Goal: Task Accomplishment & Management: Use online tool/utility

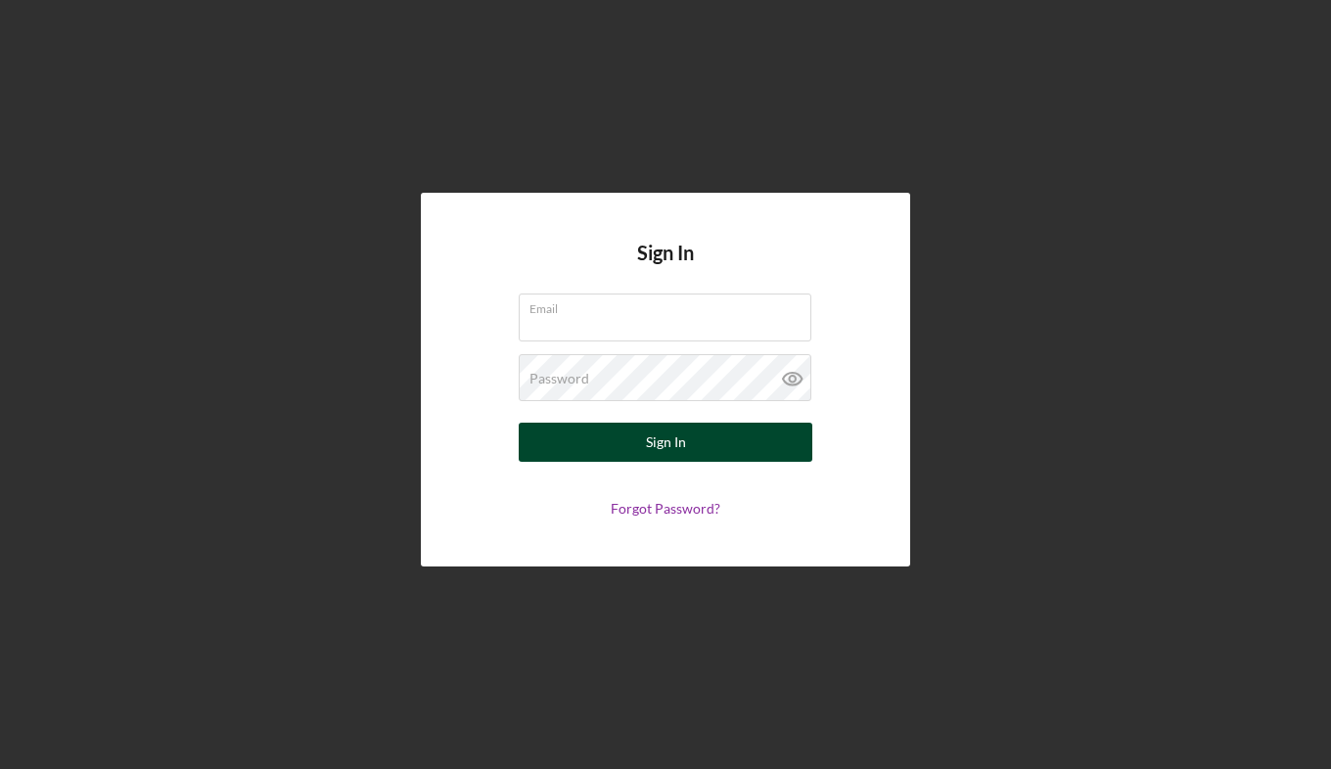
type input "[EMAIL_ADDRESS][DOMAIN_NAME]"
click at [688, 439] on button "Sign In" at bounding box center [666, 442] width 294 height 39
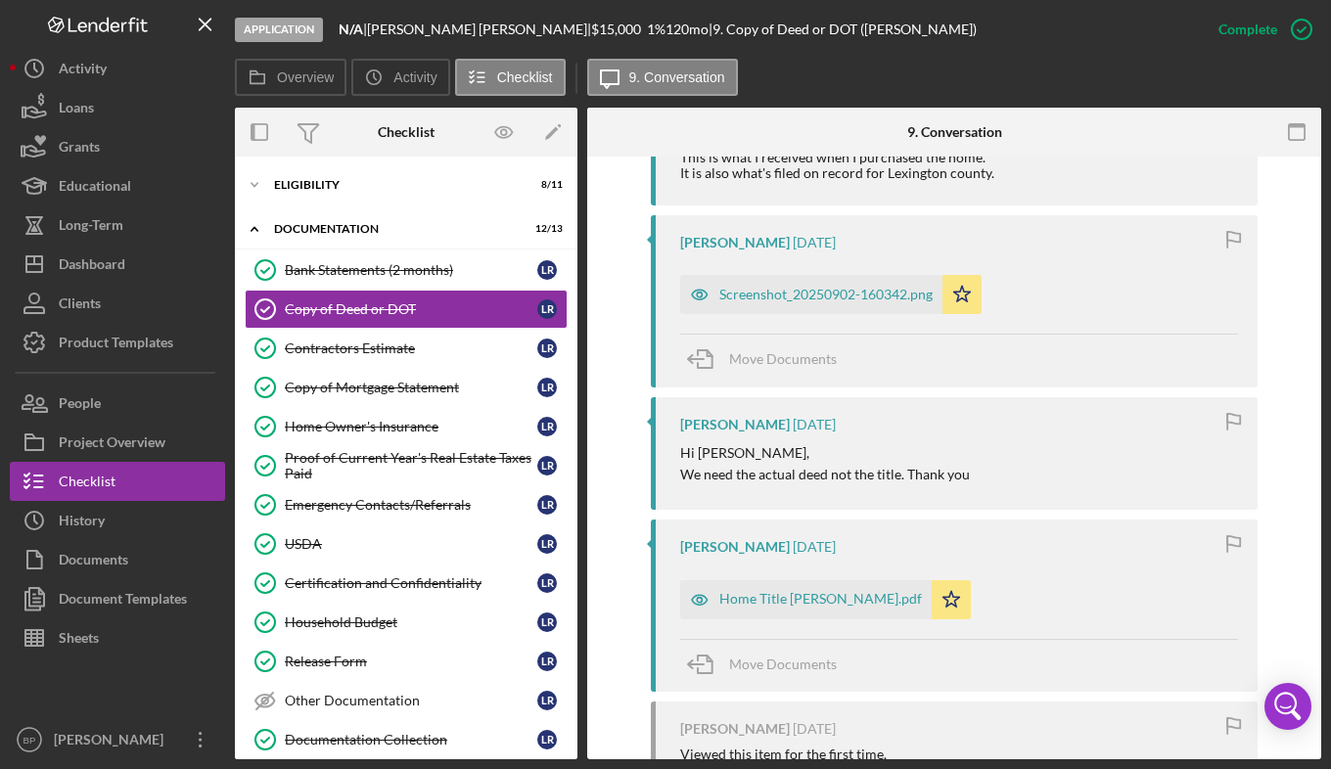
scroll to position [1840, 0]
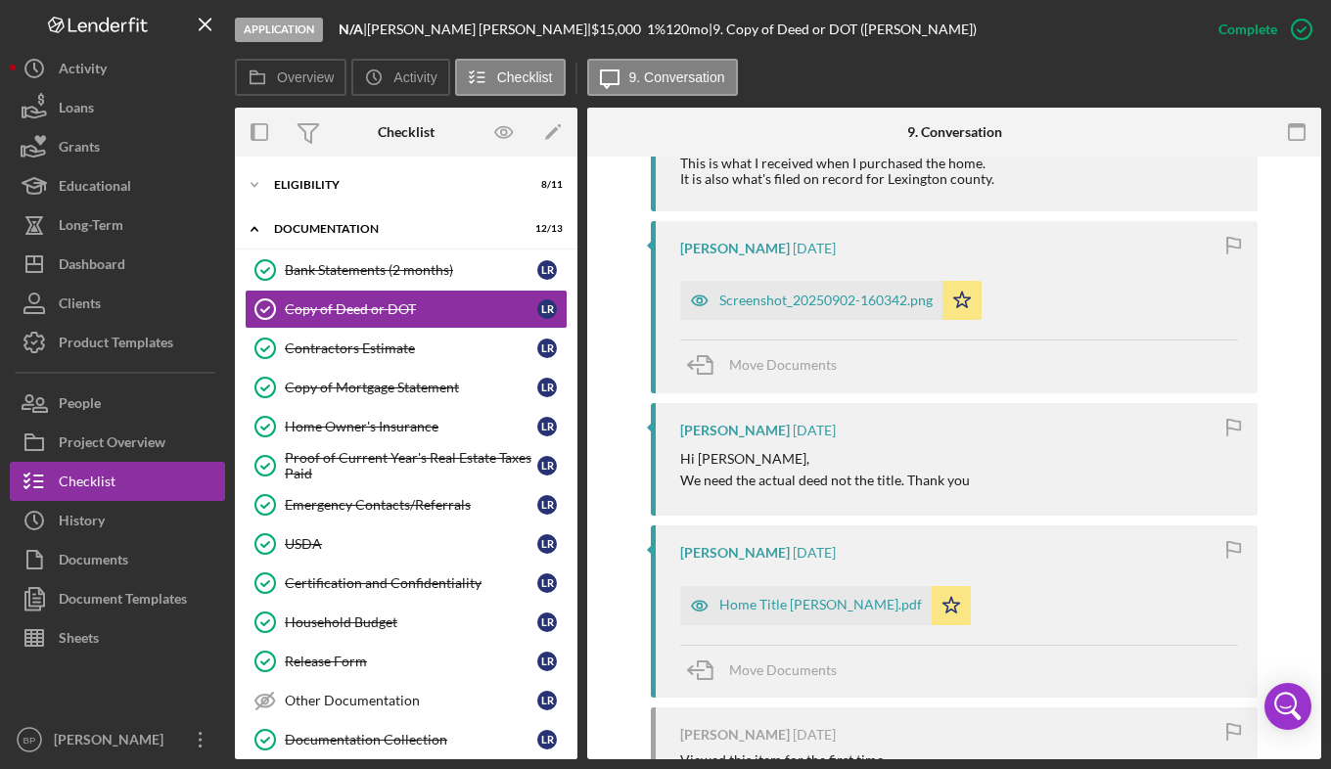
drag, startPoint x: 796, startPoint y: 603, endPoint x: 924, endPoint y: 607, distance: 127.3
click at [802, 603] on div "Home Title [PERSON_NAME].pdf" at bounding box center [820, 605] width 203 height 16
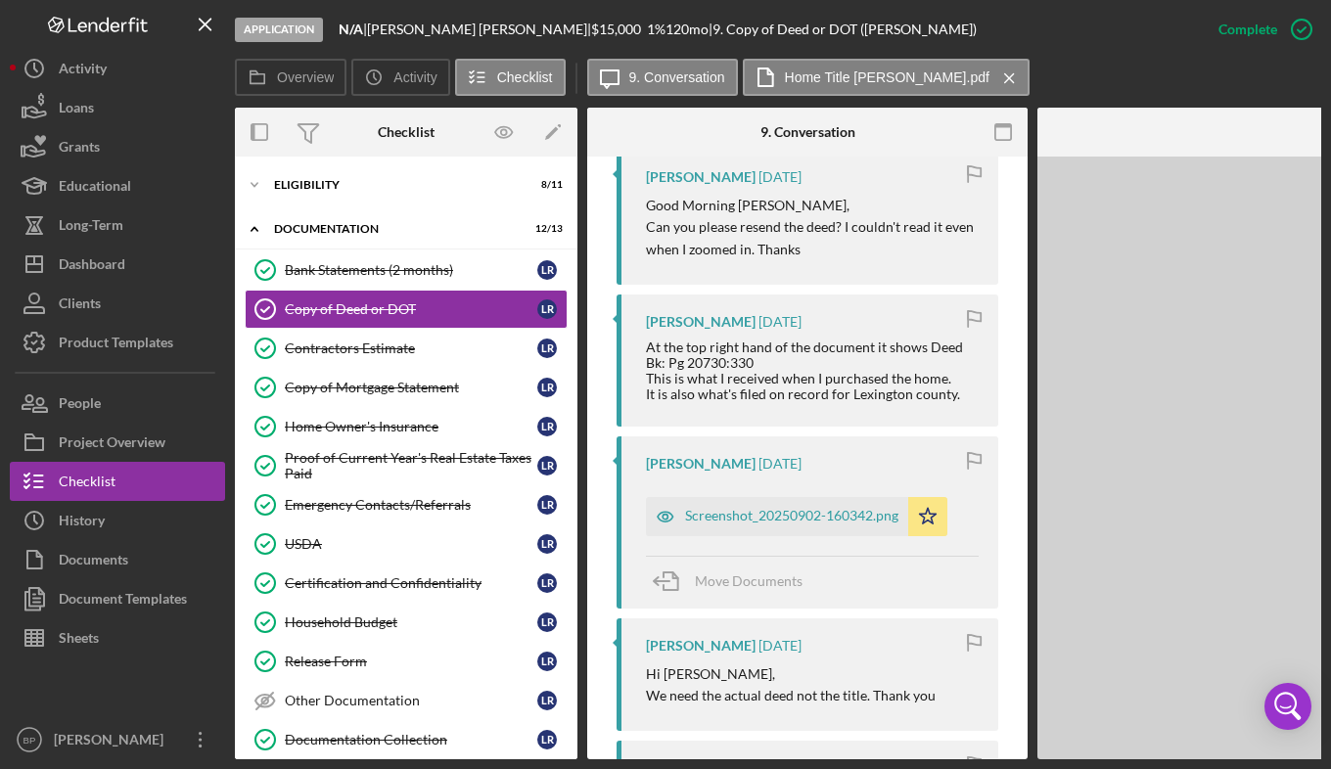
scroll to position [2018, 0]
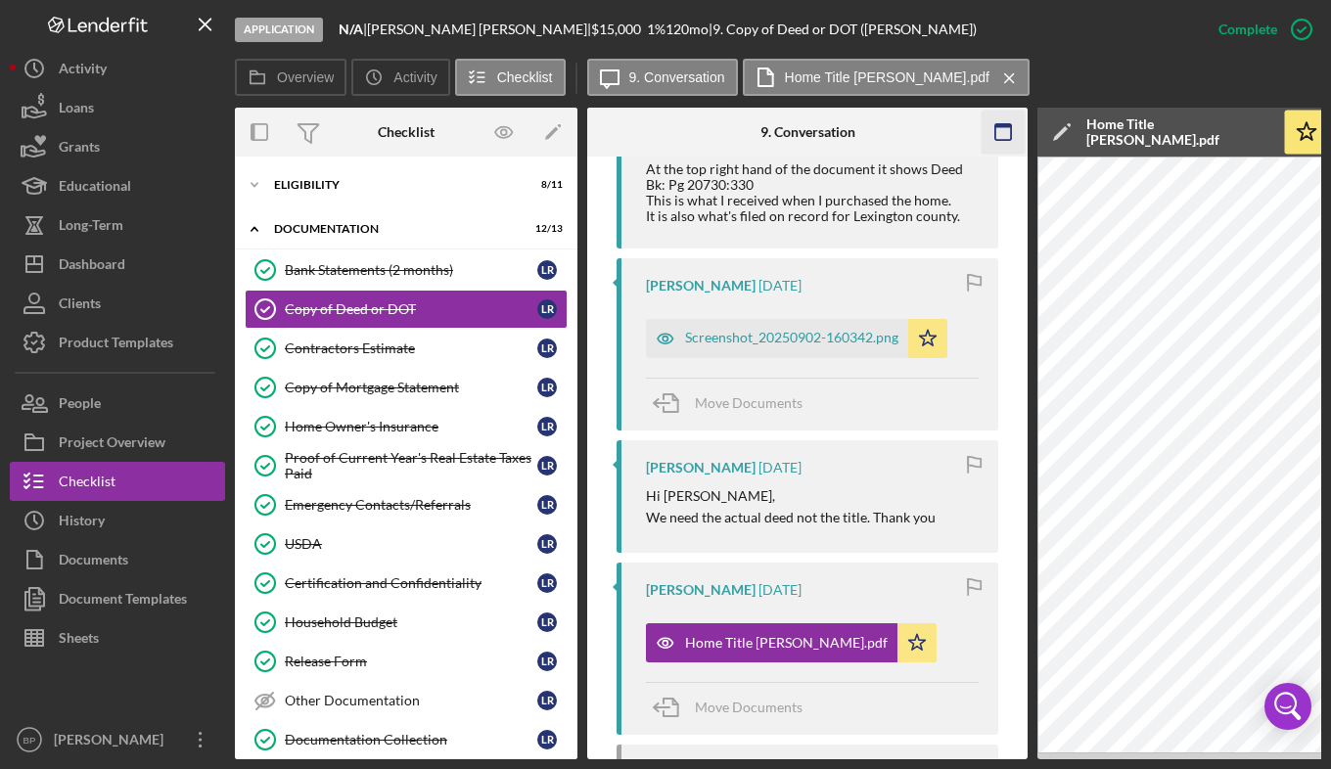
click at [1006, 131] on icon "button" at bounding box center [1003, 133] width 44 height 44
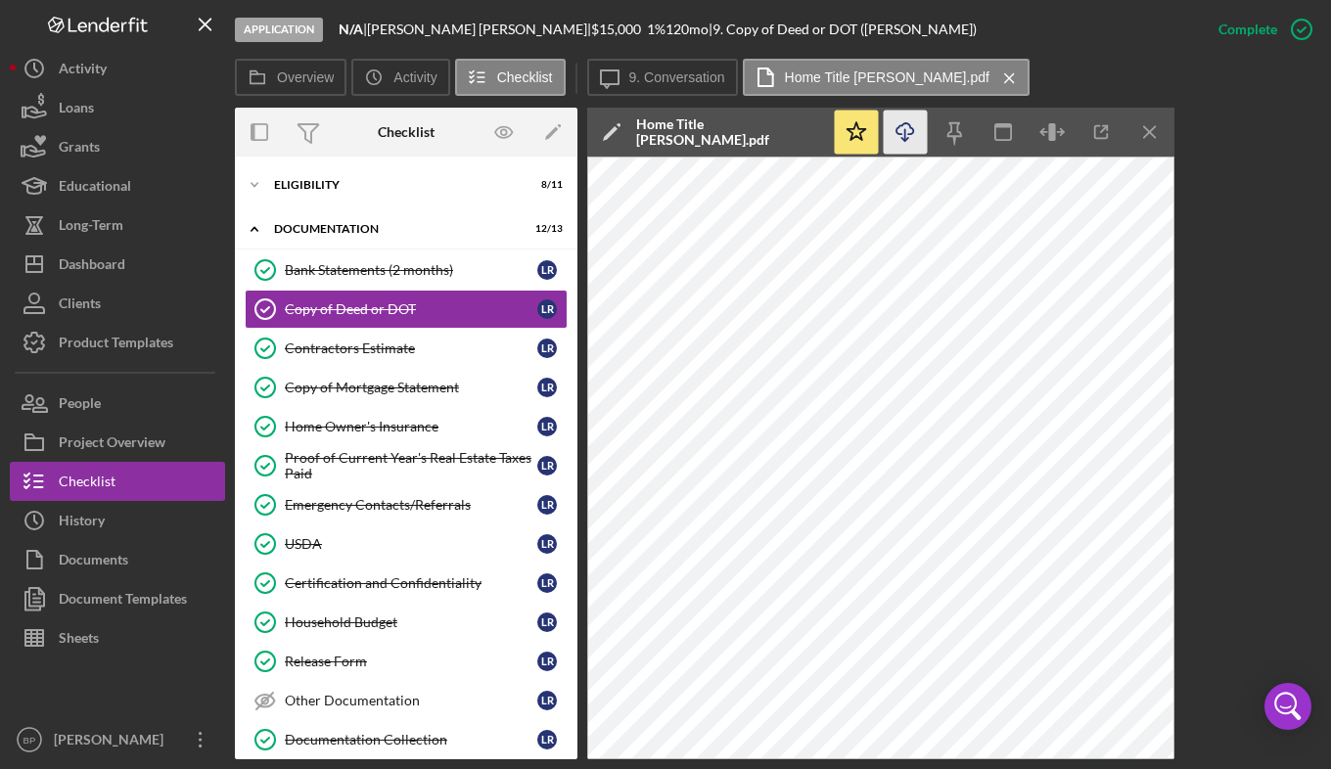
click at [908, 124] on icon "button" at bounding box center [904, 128] width 17 height 11
click at [383, 304] on div "Copy of Deed or DOT" at bounding box center [411, 309] width 252 height 16
click at [395, 307] on div "Copy of Deed or DOT" at bounding box center [411, 309] width 252 height 16
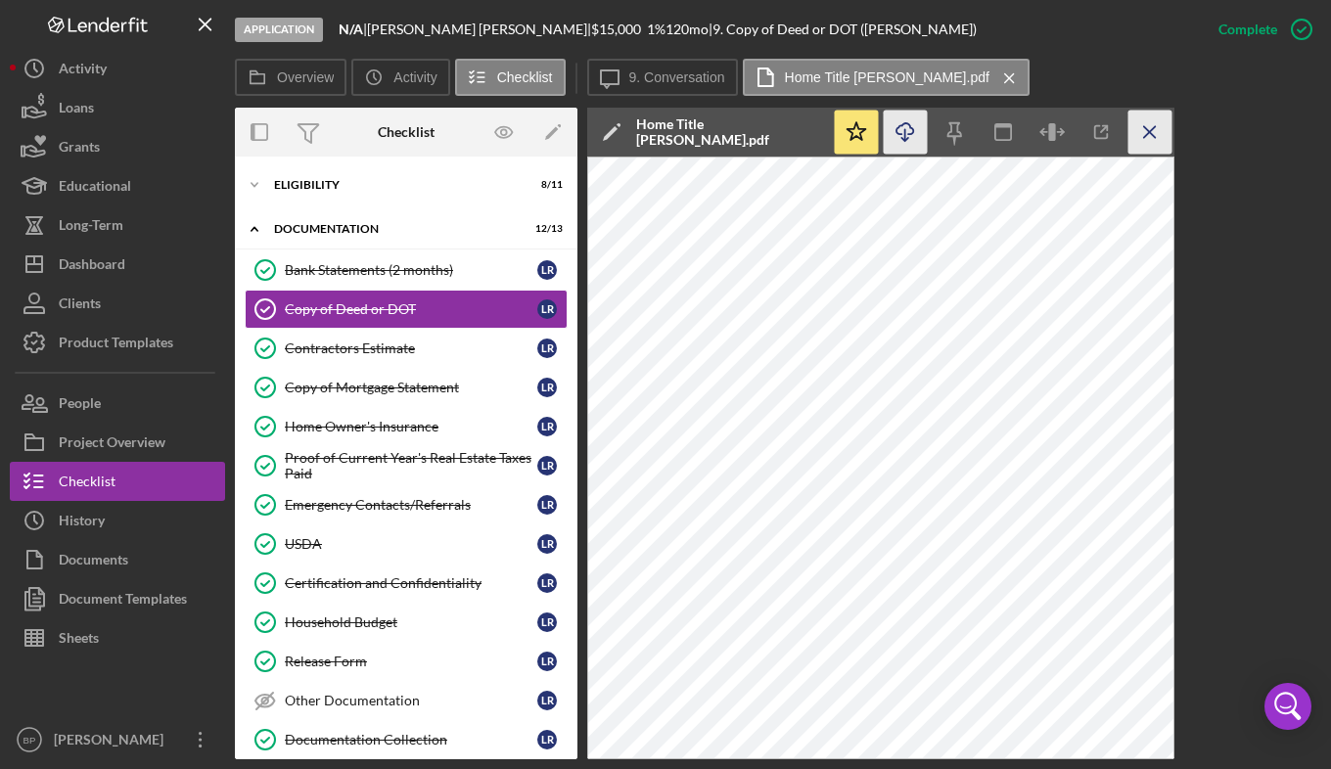
click at [1153, 128] on line "button" at bounding box center [1149, 131] width 11 height 11
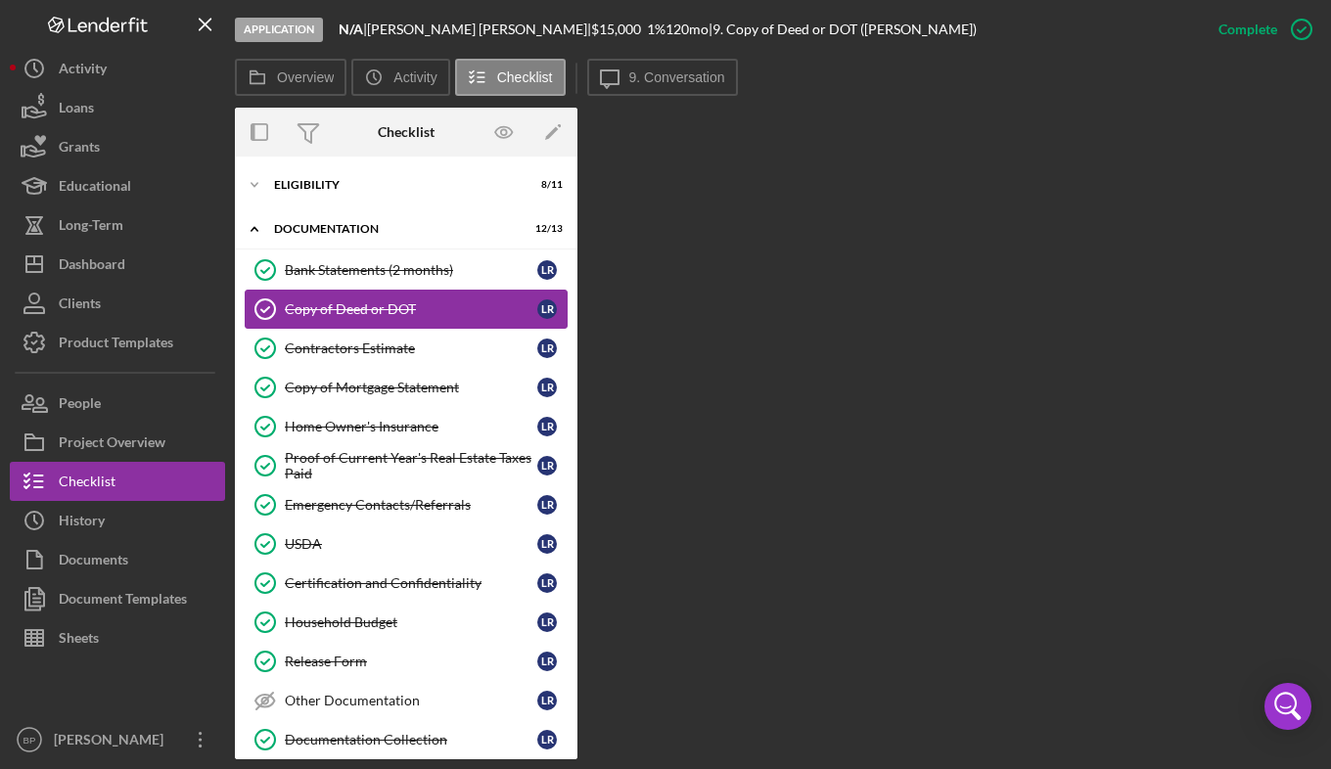
click at [365, 304] on div "Copy of Deed or DOT" at bounding box center [411, 309] width 252 height 16
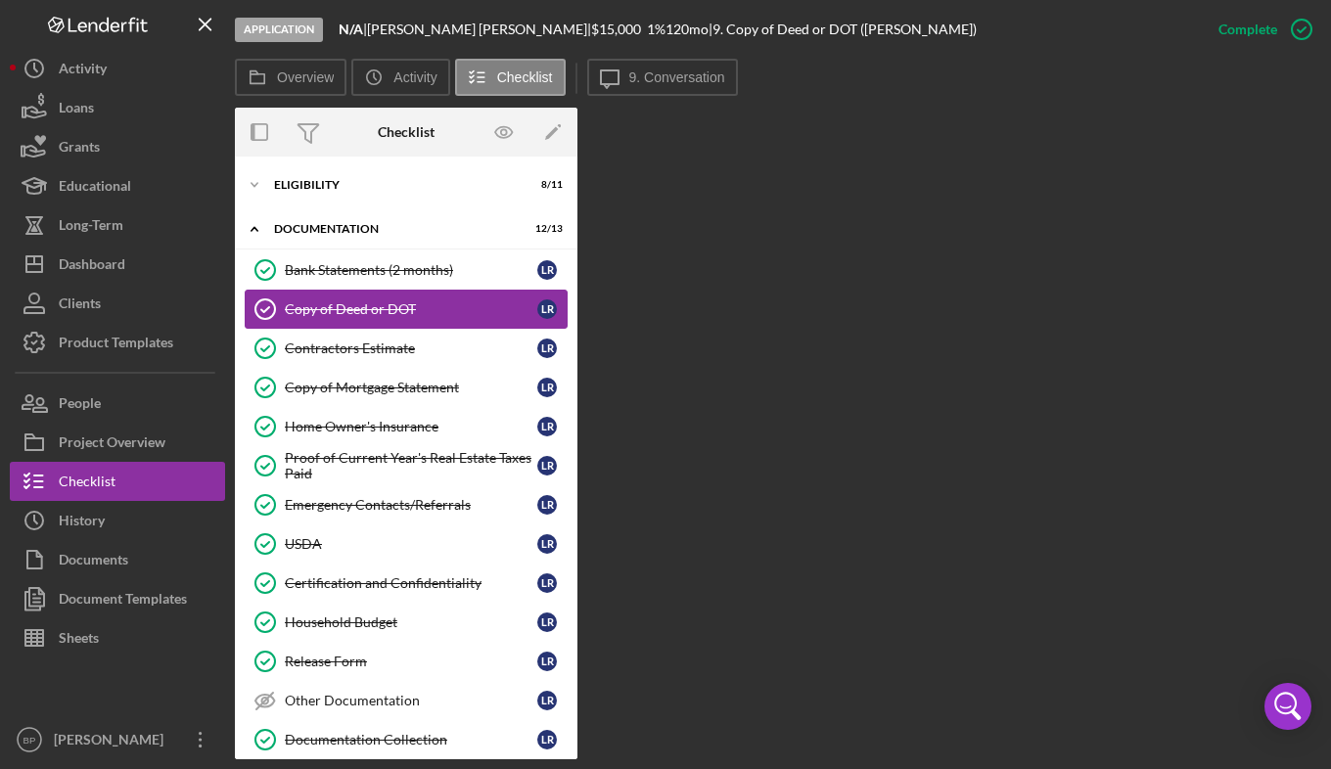
click at [365, 304] on div "Copy of Deed or DOT" at bounding box center [411, 309] width 252 height 16
click at [382, 309] on div "Copy of Deed or DOT" at bounding box center [411, 309] width 252 height 16
click at [312, 302] on div "Copy of Deed or DOT" at bounding box center [411, 309] width 252 height 16
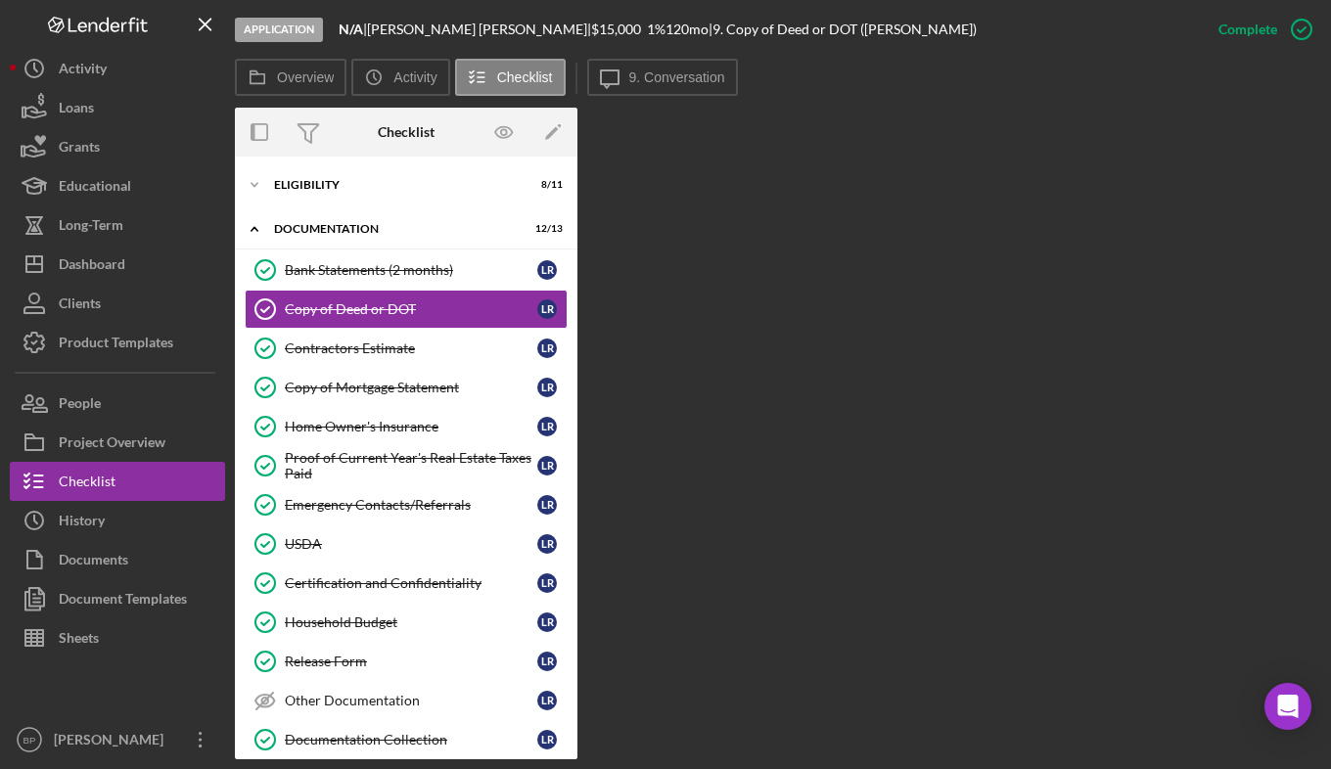
click at [1064, 299] on div "Overview Internal Workflow Stage Application Icon/Dropdown Arrow Archive (can u…" at bounding box center [778, 434] width 1086 height 652
click at [674, 71] on label "9. Conversation" at bounding box center [677, 77] width 96 height 16
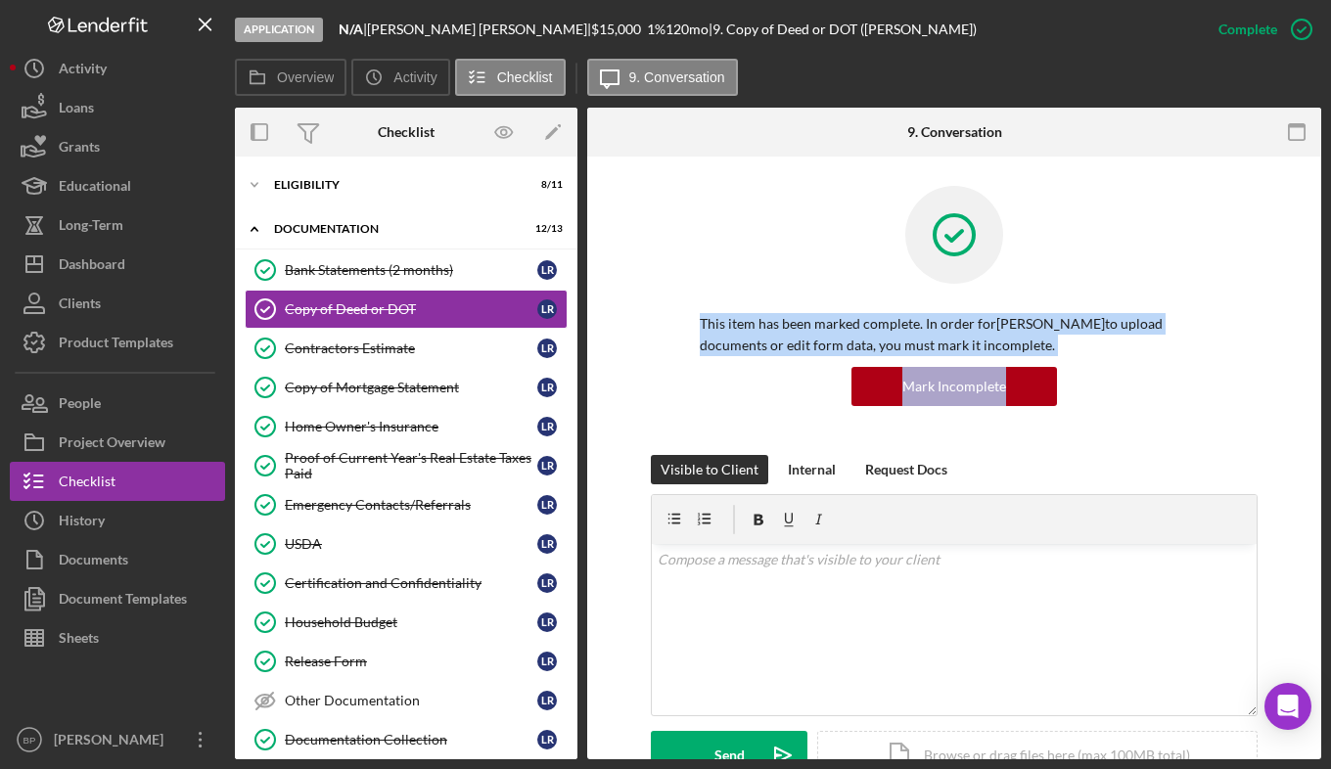
drag, startPoint x: 1322, startPoint y: 185, endPoint x: 1311, endPoint y: 374, distance: 189.2
click at [1311, 374] on div "Application N/A | Lisa Roberts | $15,000 $15,000 1 % 120 mo | 9. Copy of Deed o…" at bounding box center [665, 384] width 1331 height 769
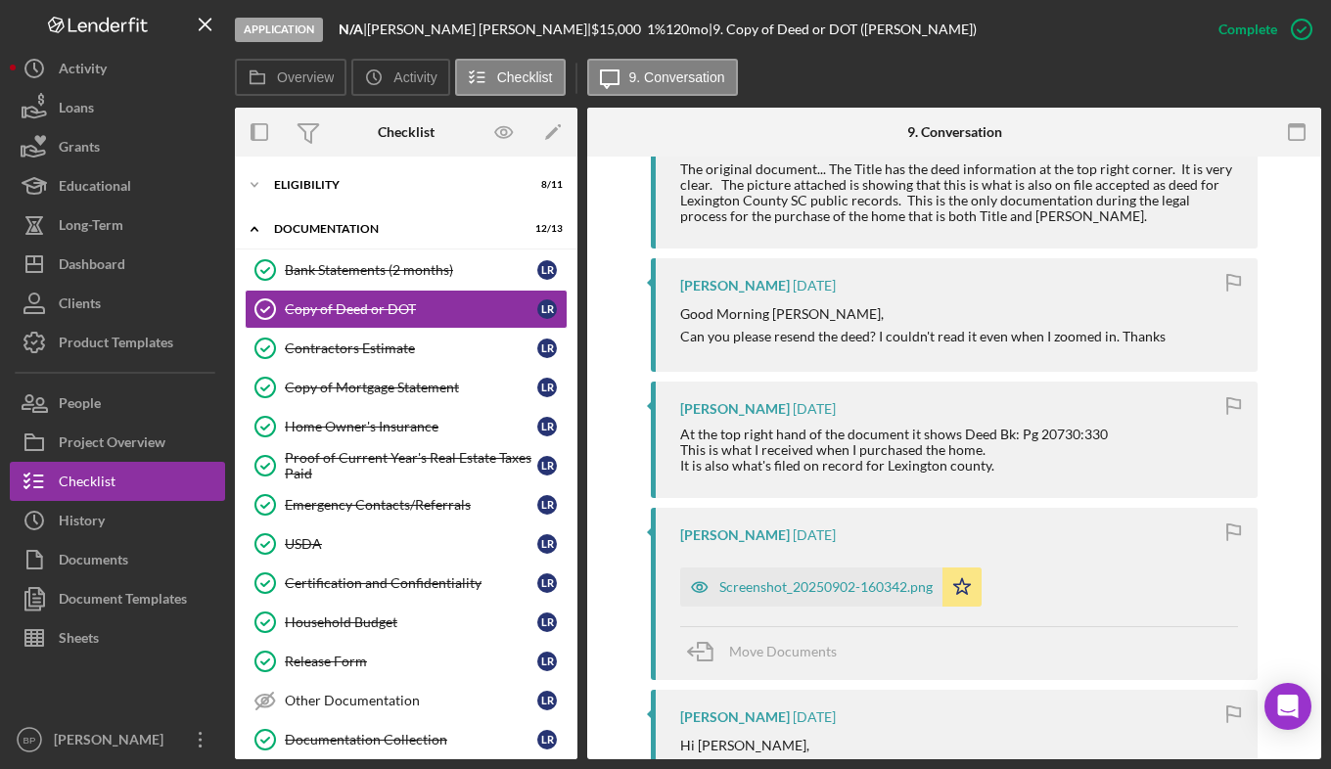
scroll to position [1548, 0]
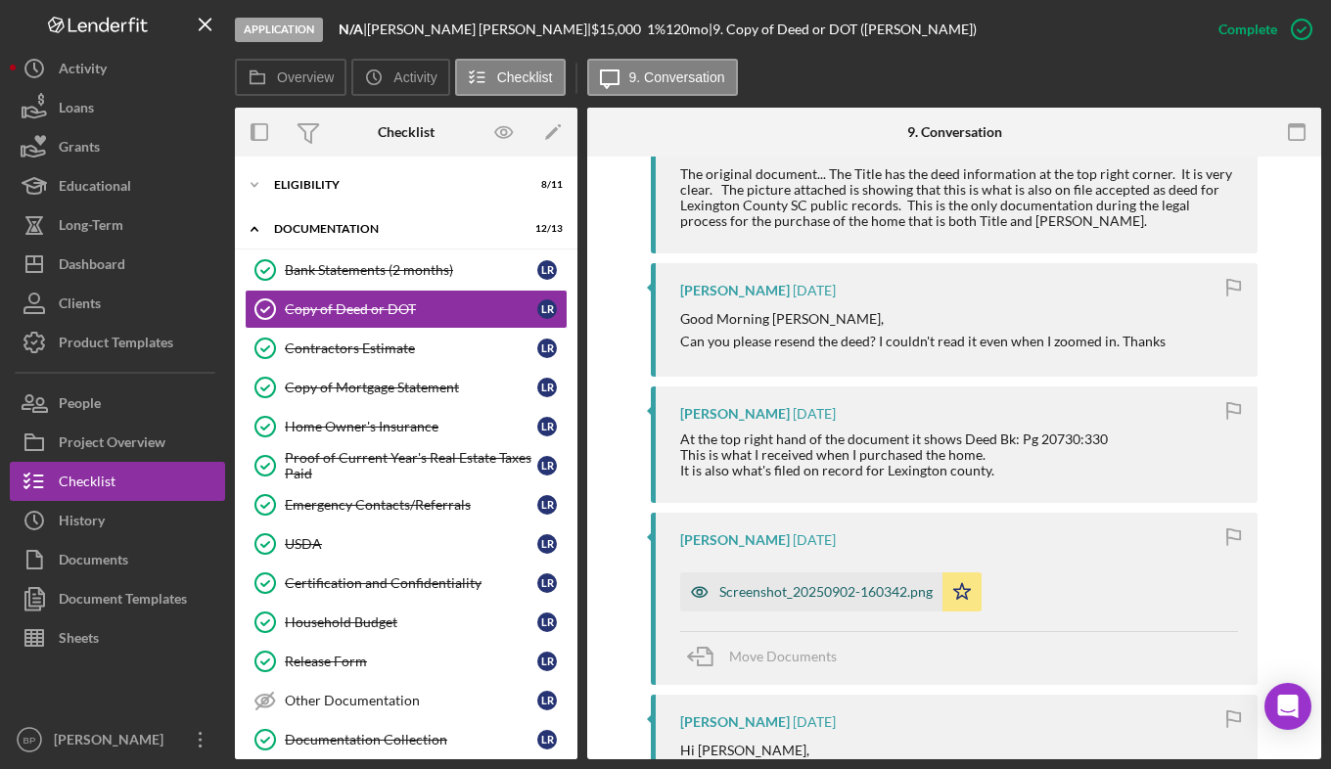
click at [866, 591] on div "Screenshot_20250902-160342.png" at bounding box center [825, 592] width 213 height 16
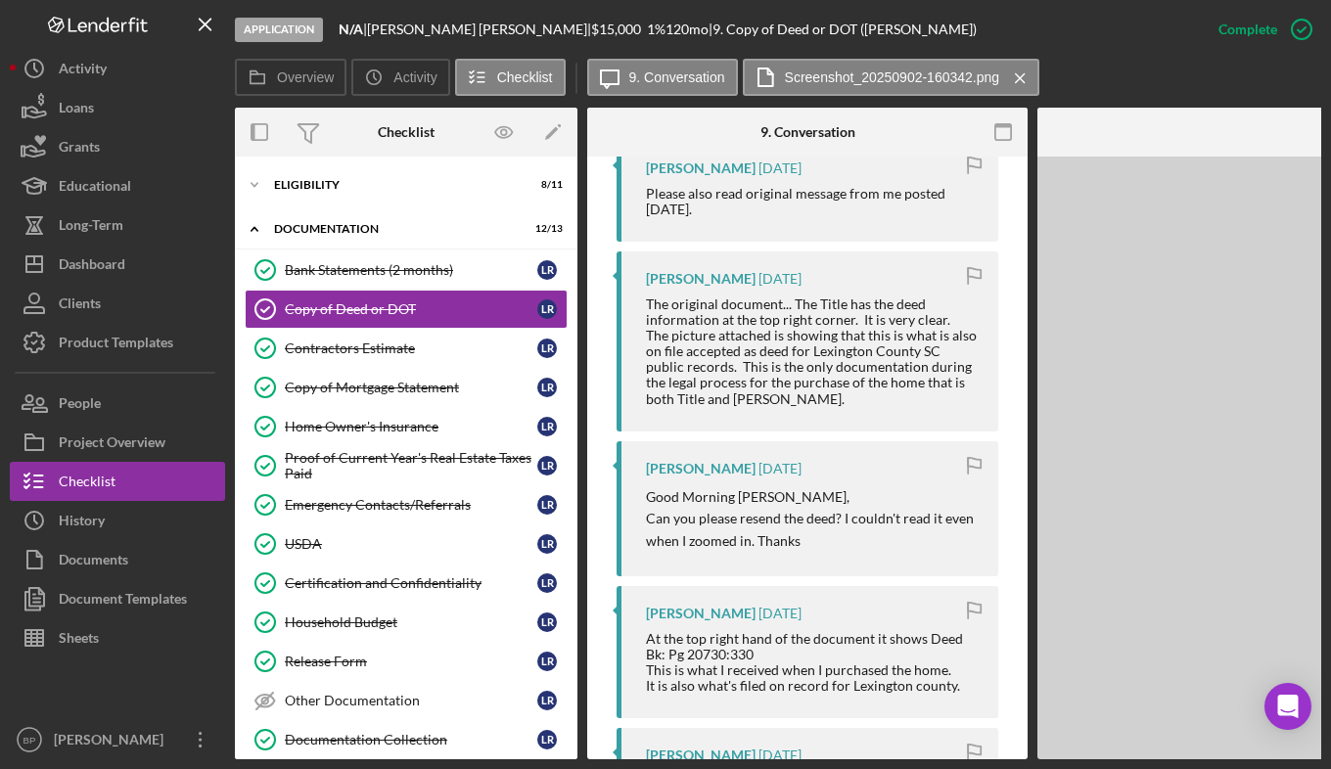
scroll to position [1657, 0]
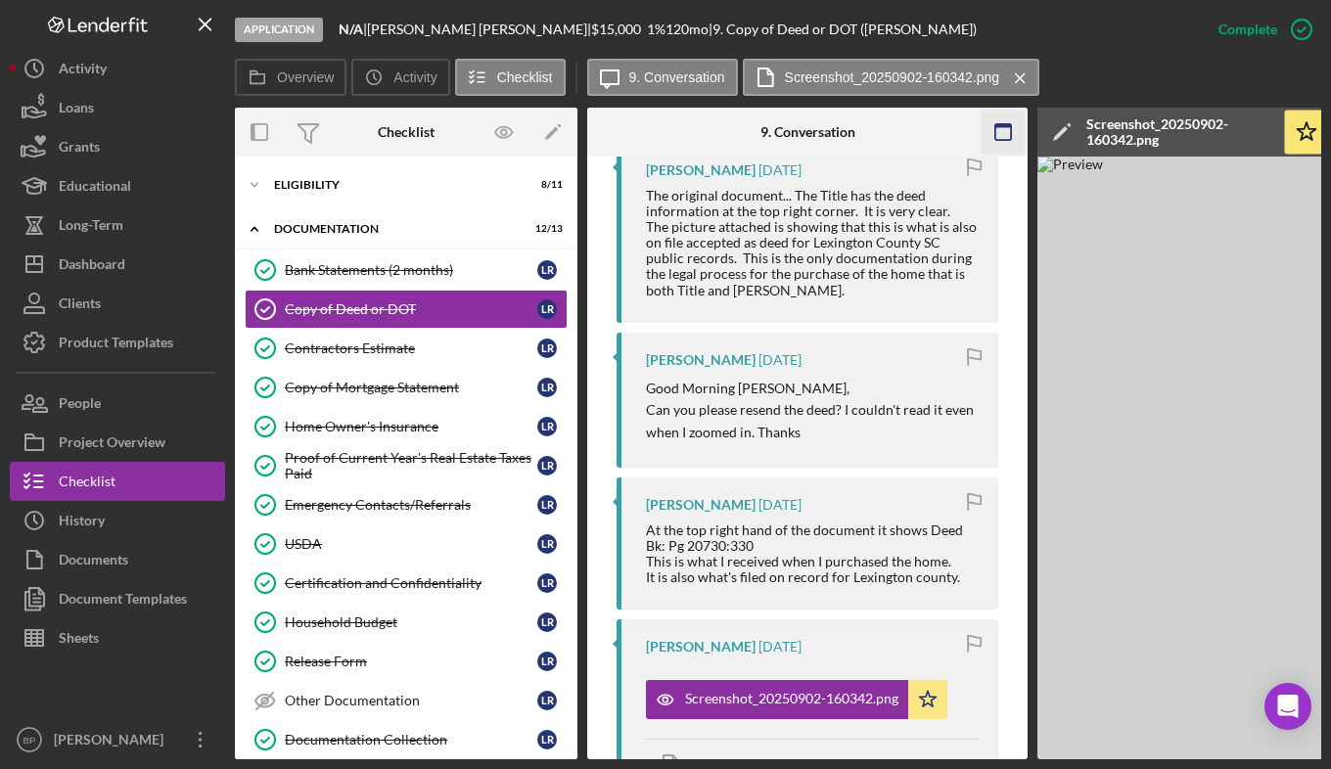
click at [1005, 126] on rect "button" at bounding box center [1003, 126] width 16 height 4
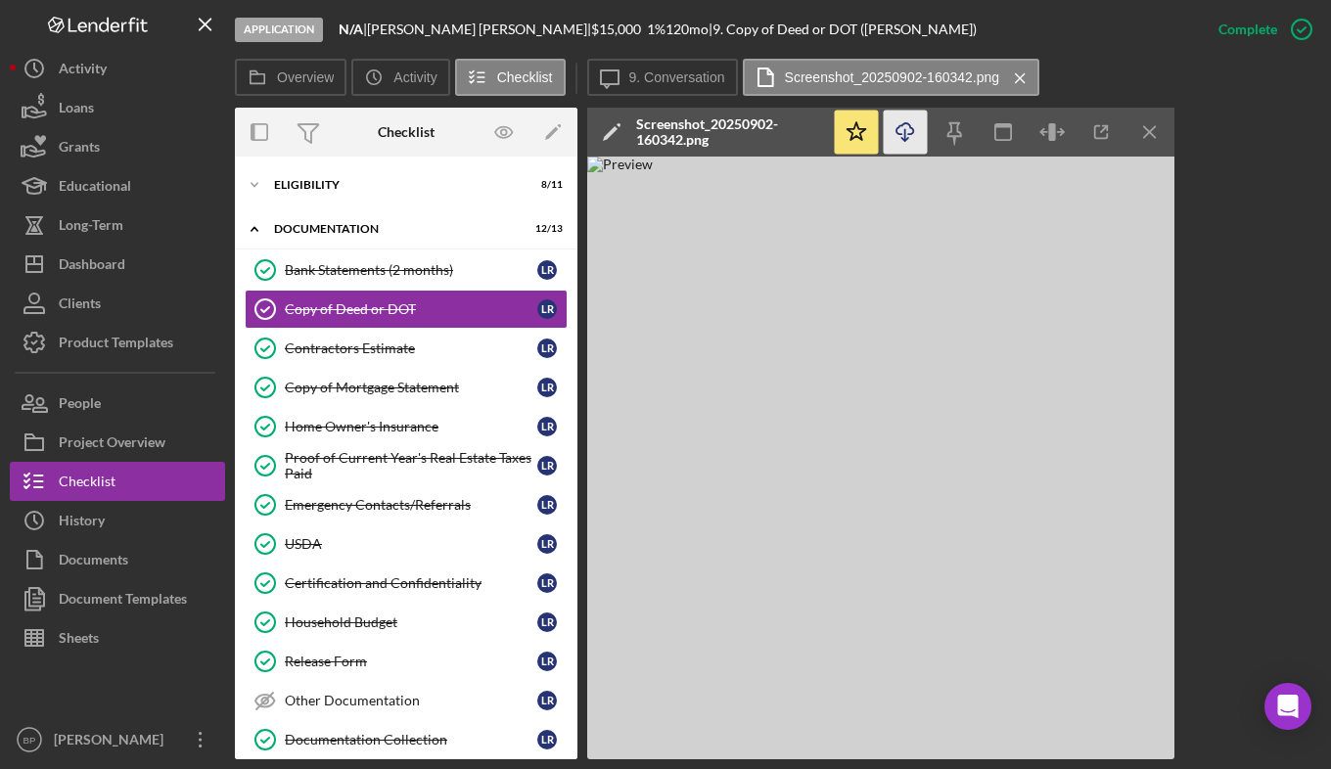
click at [905, 124] on icon "Icon/Download" at bounding box center [906, 133] width 44 height 44
click at [1231, 188] on div "Overview Internal Workflow Stage Application Icon/Dropdown Arrow Archive (can u…" at bounding box center [778, 434] width 1086 height 652
click at [1155, 130] on icon "Icon/Menu Close" at bounding box center [1150, 133] width 44 height 44
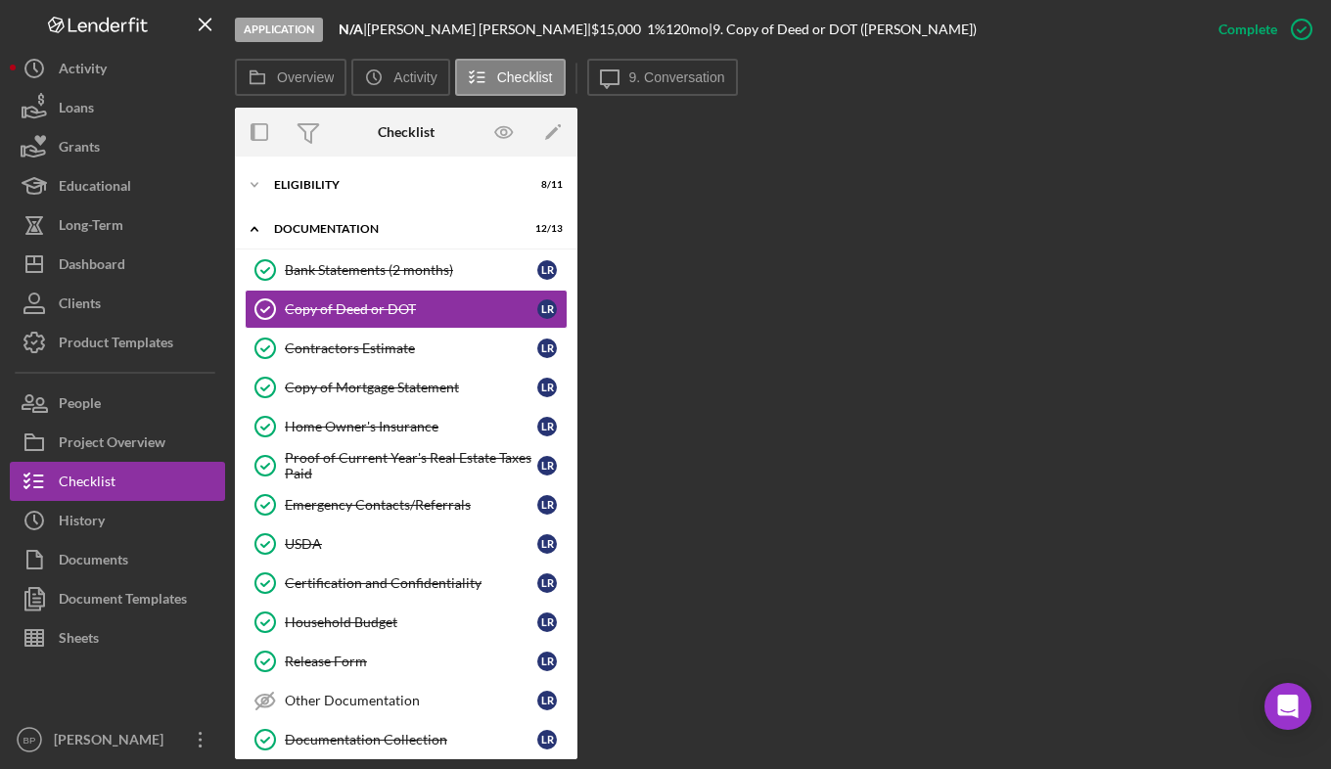
click at [664, 69] on label "9. Conversation" at bounding box center [677, 77] width 96 height 16
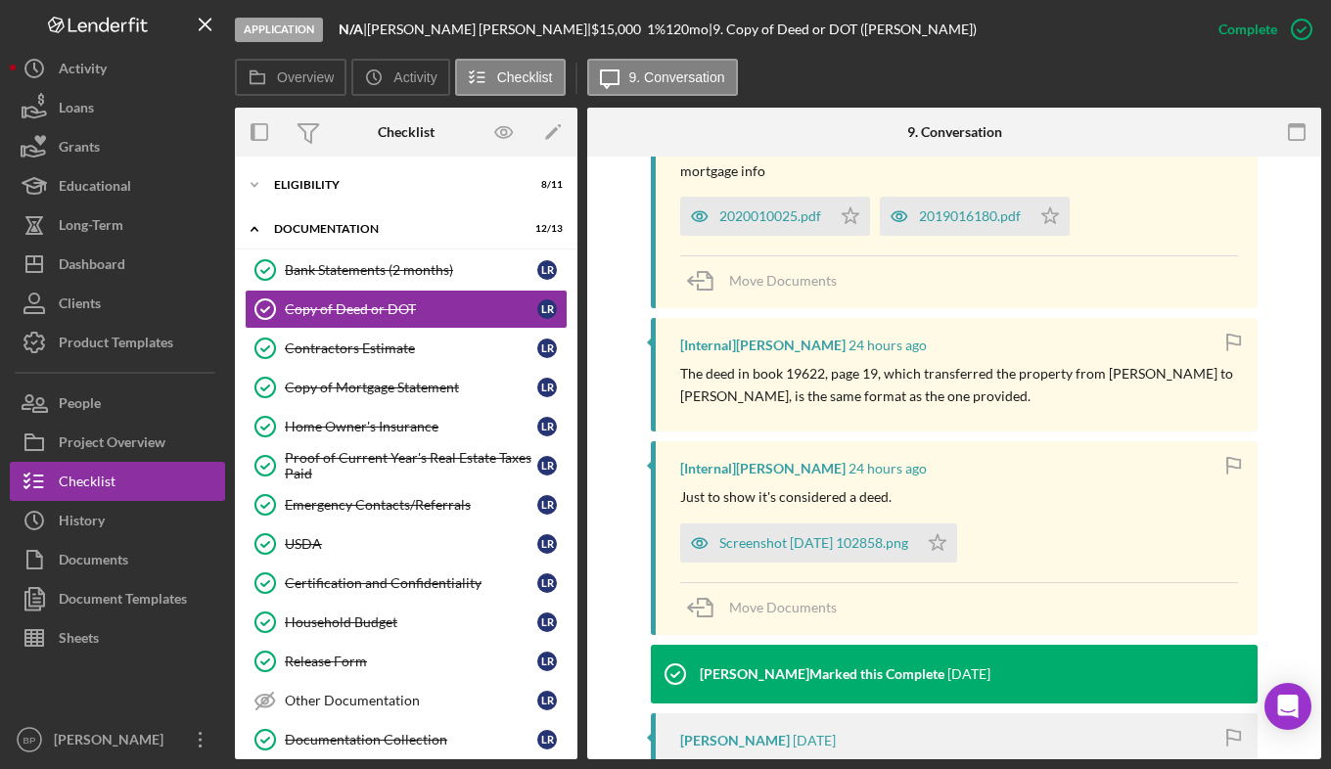
scroll to position [689, 0]
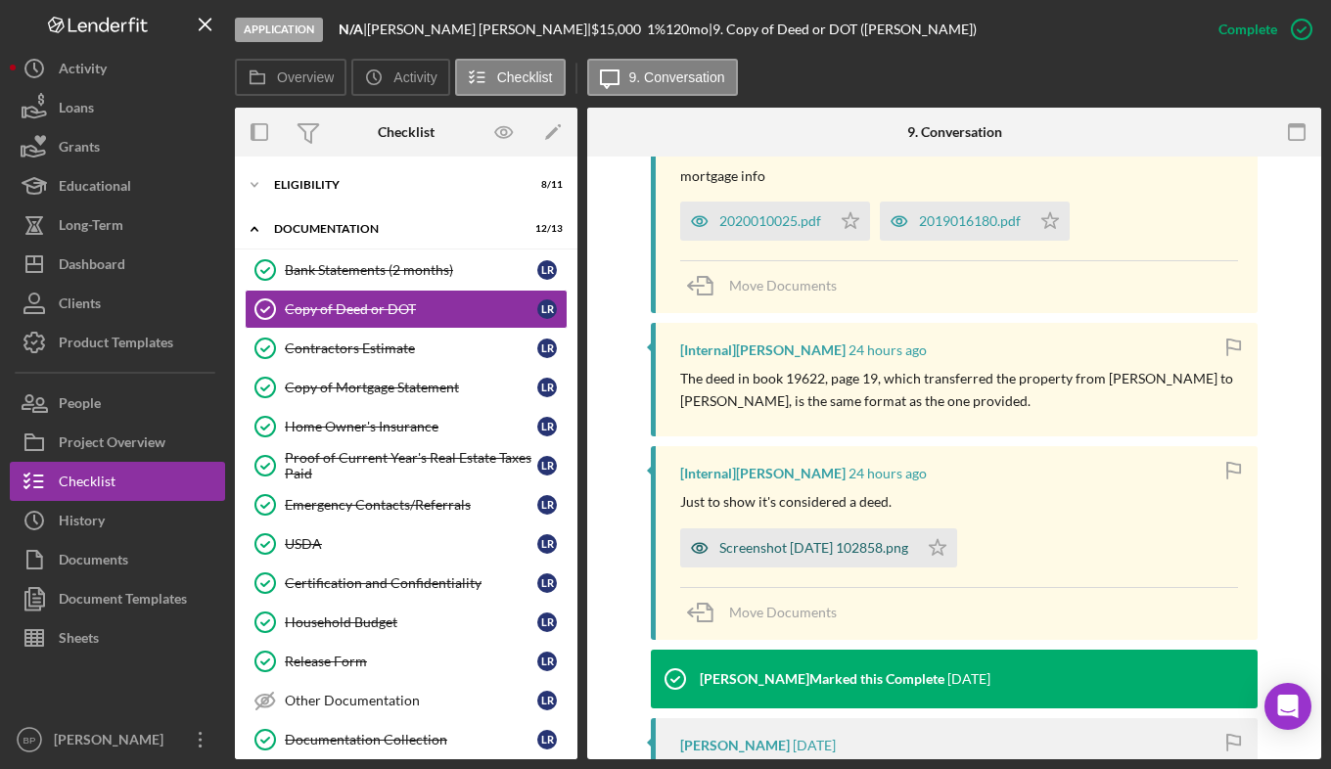
click at [844, 544] on div "Screenshot [DATE] 102858.png" at bounding box center [813, 548] width 189 height 16
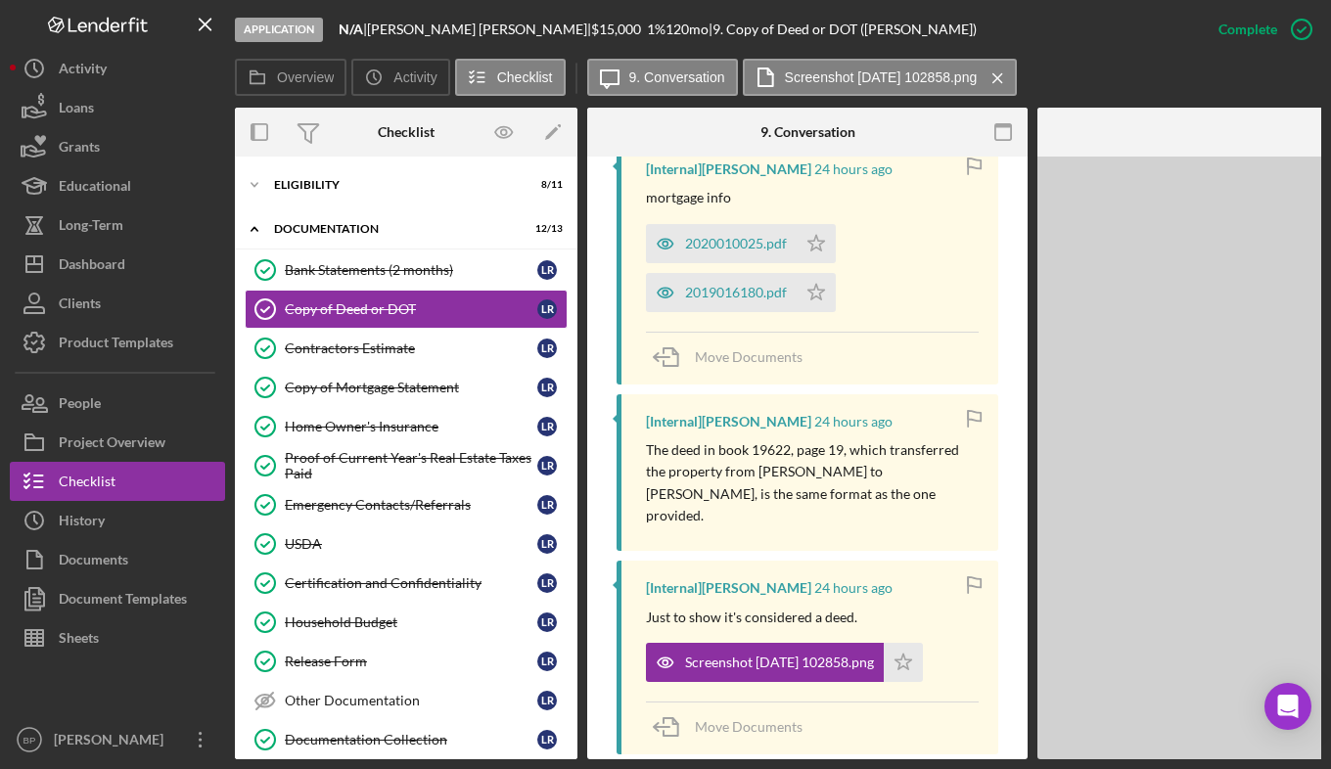
scroll to position [710, 0]
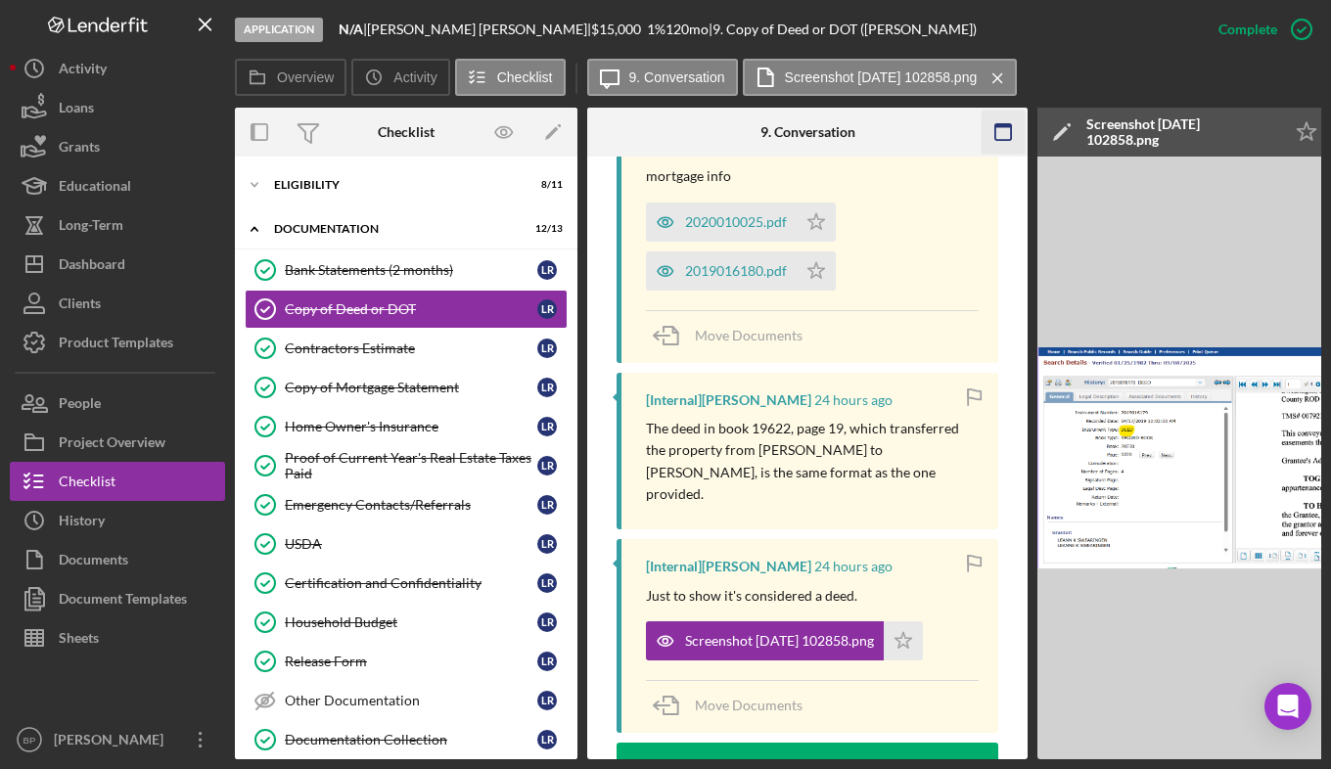
click at [999, 131] on icon "button" at bounding box center [1003, 133] width 44 height 44
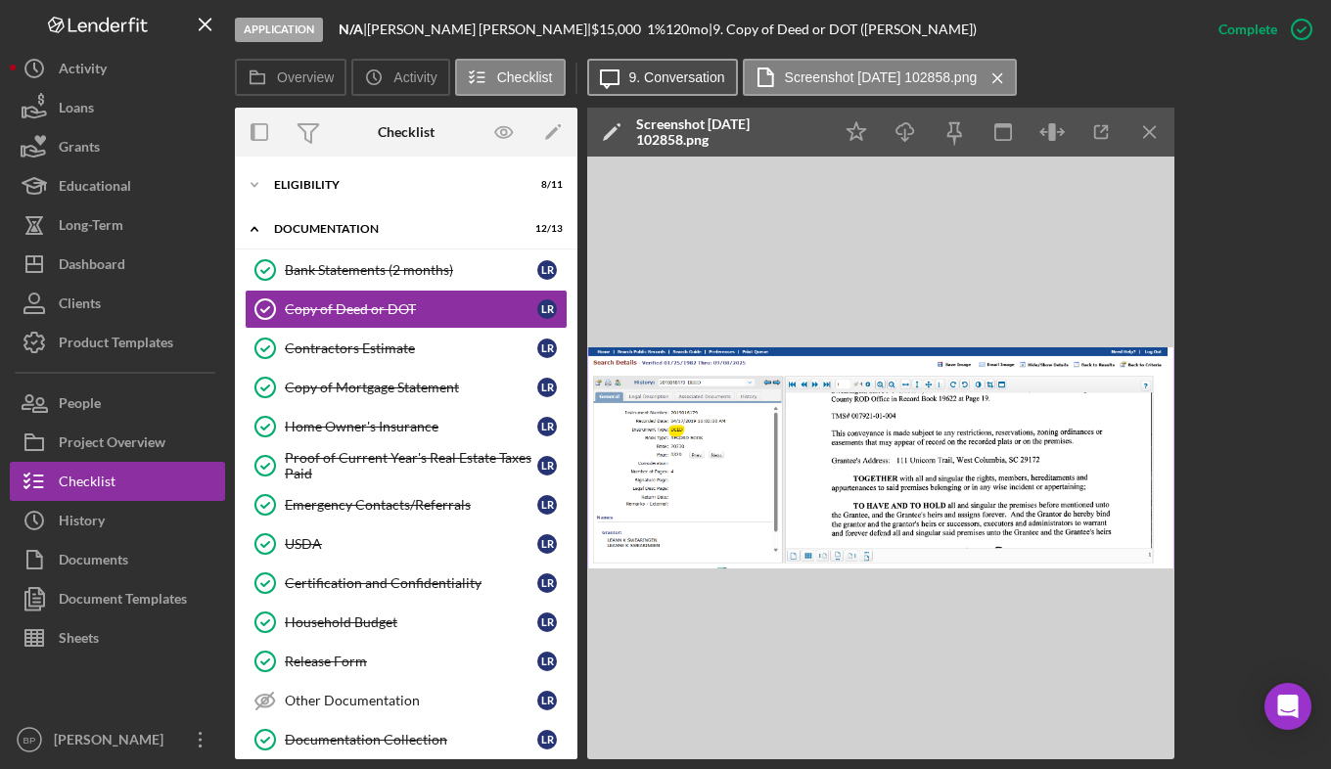
click at [675, 72] on label "9. Conversation" at bounding box center [677, 77] width 96 height 16
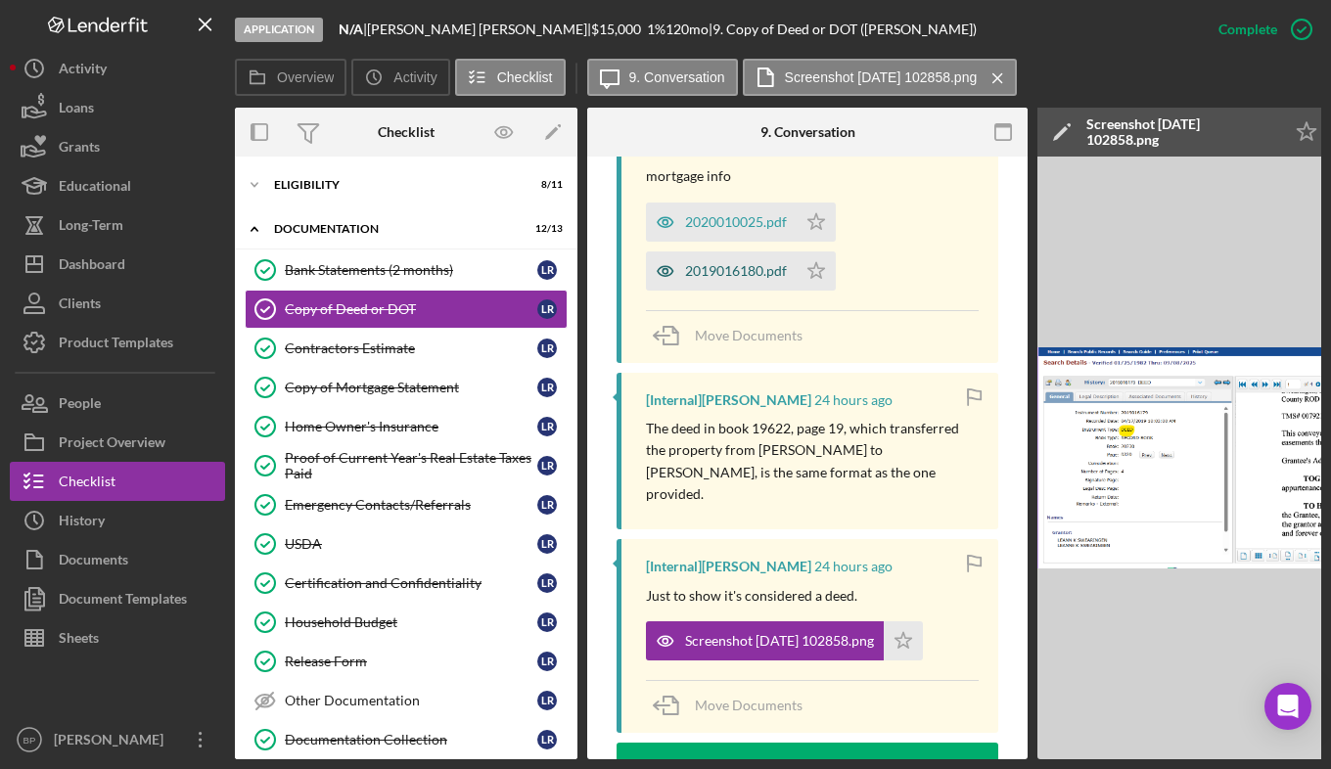
click at [725, 270] on div "2019016180.pdf" at bounding box center [736, 271] width 102 height 16
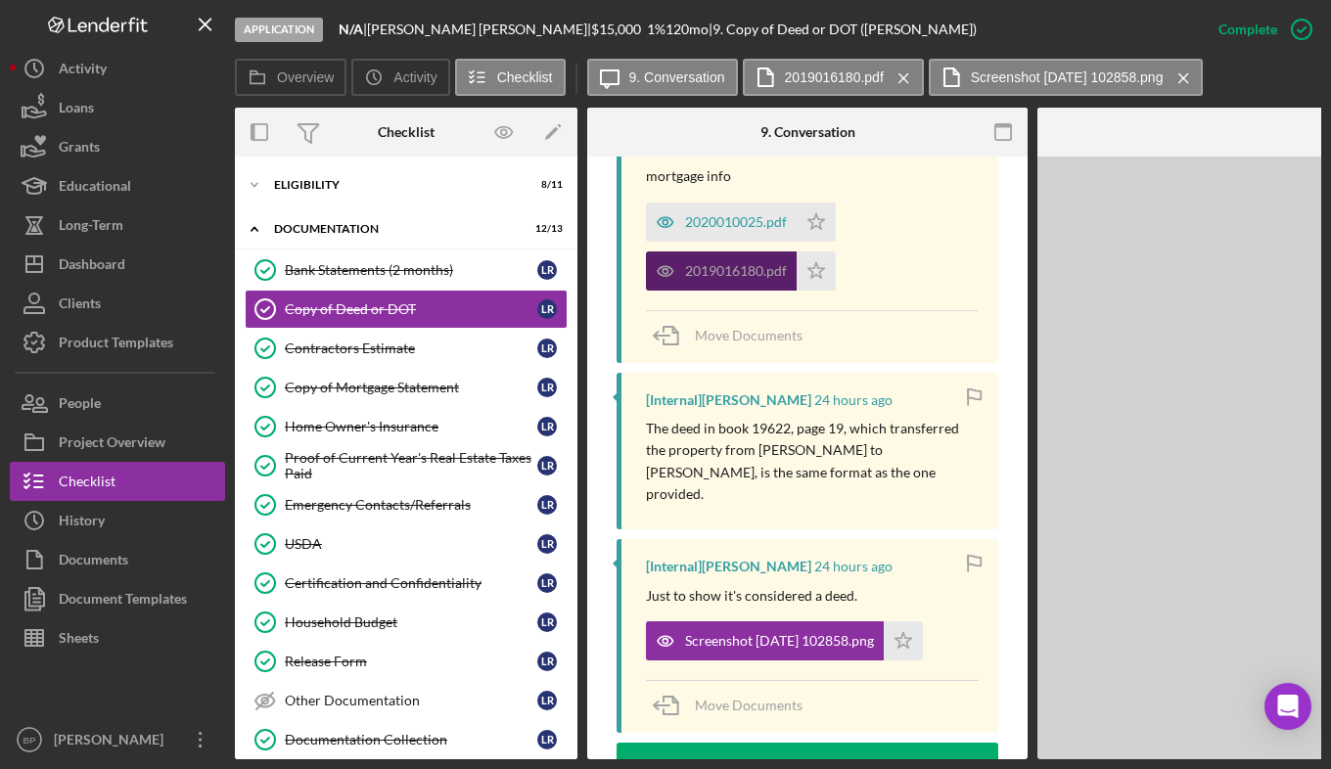
click at [725, 270] on div "2019016180.pdf" at bounding box center [736, 271] width 102 height 16
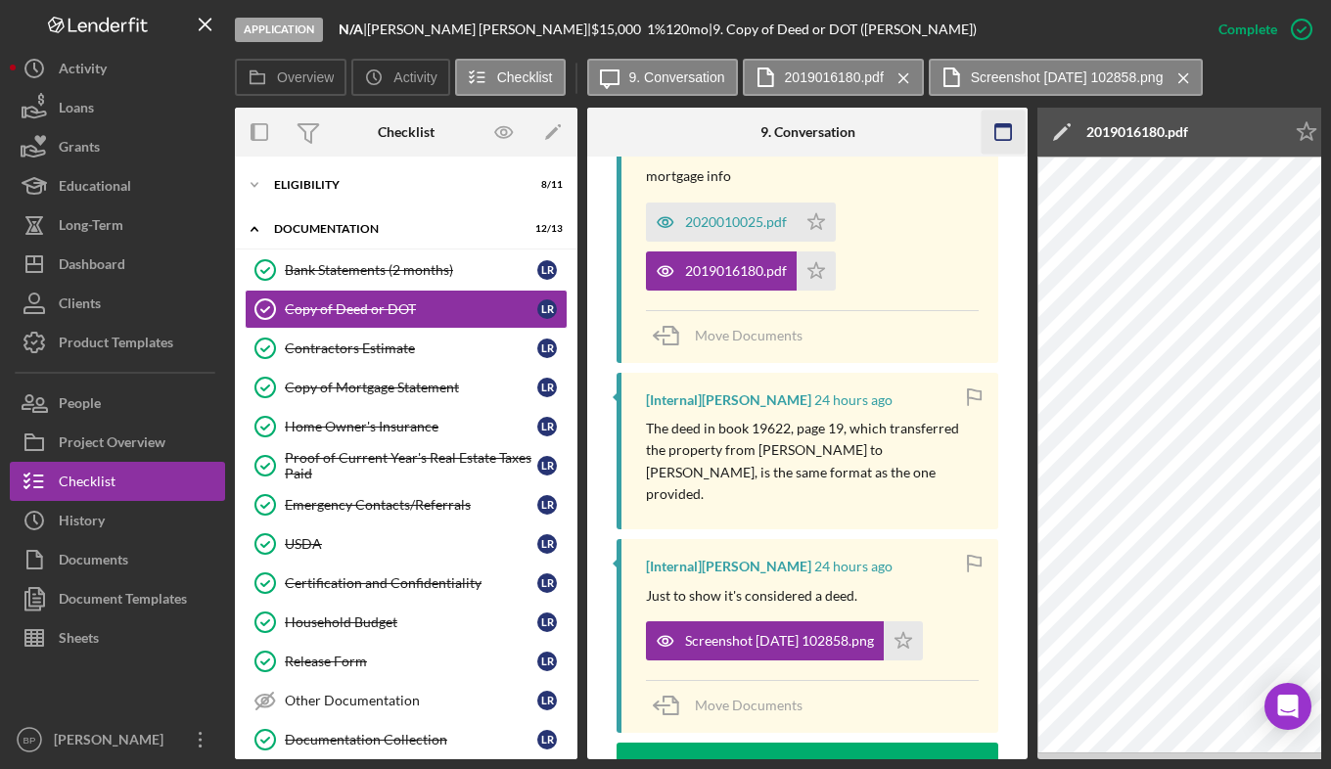
click at [996, 125] on rect "button" at bounding box center [1003, 126] width 16 height 4
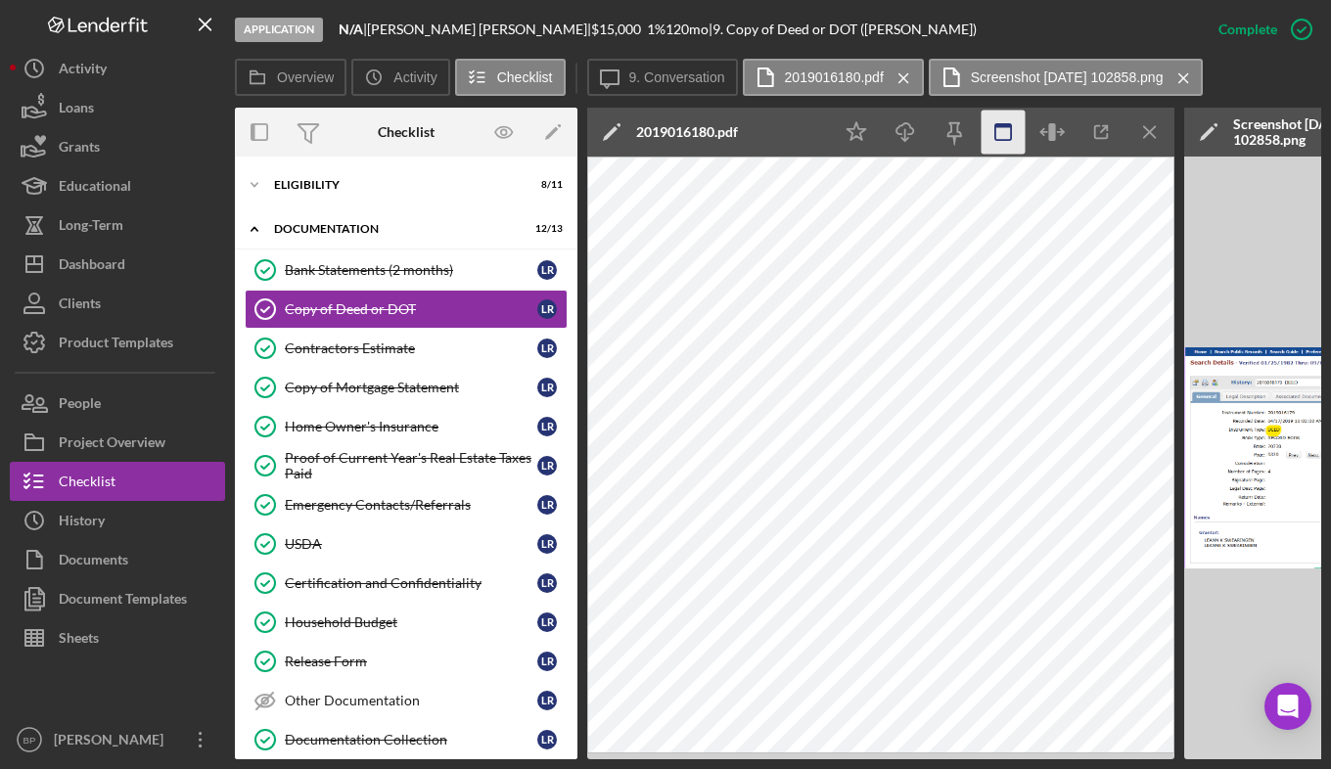
click at [999, 127] on rect "button" at bounding box center [1003, 126] width 16 height 4
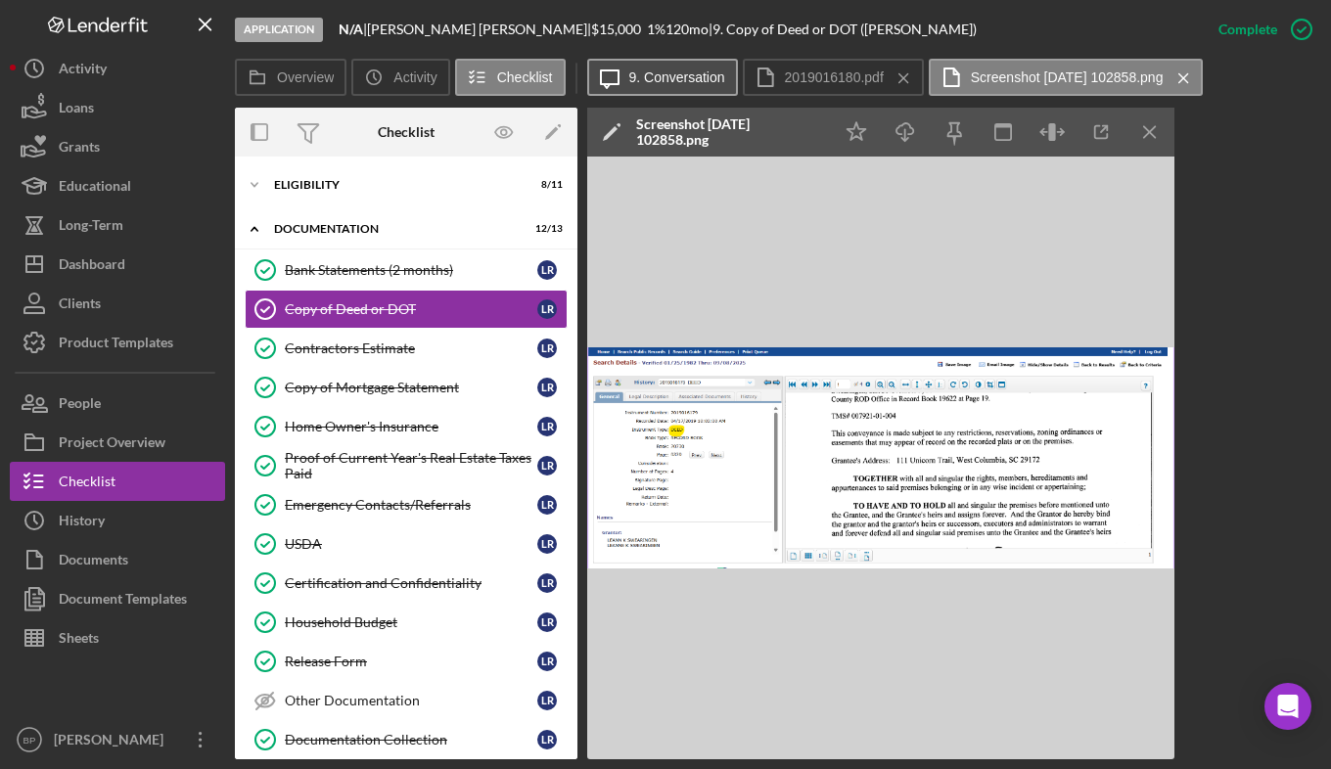
click at [687, 68] on button "Icon/Message 9. Conversation" at bounding box center [662, 77] width 151 height 37
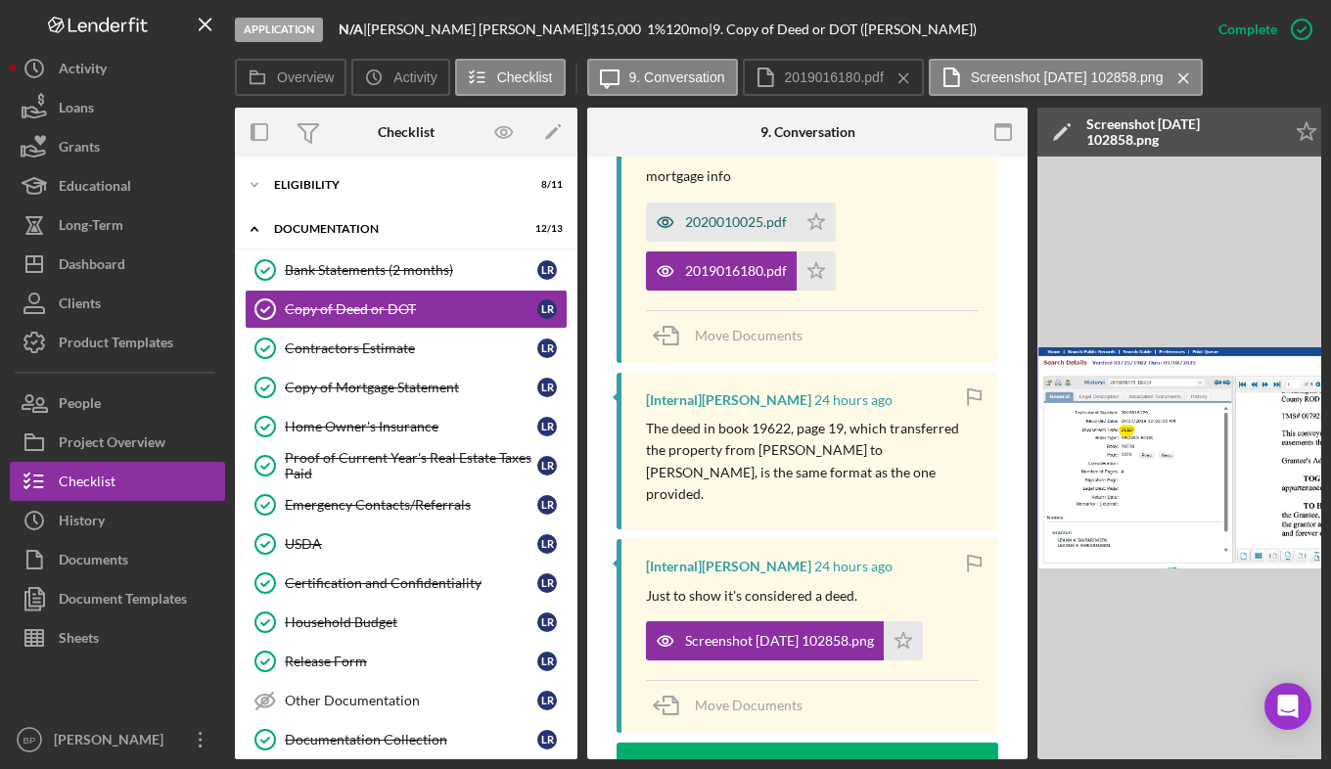
click at [698, 212] on div "2020010025.pdf" at bounding box center [721, 222] width 151 height 39
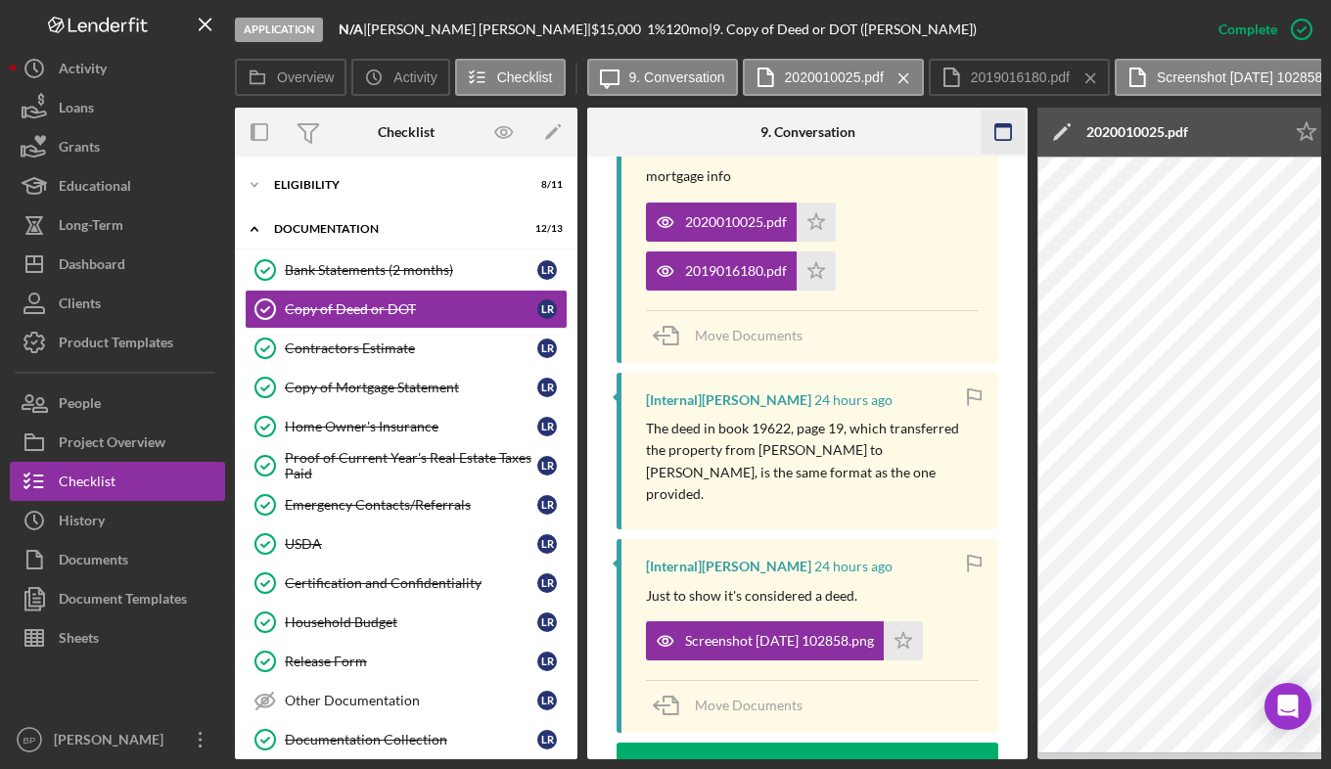
click at [1006, 137] on icon "button" at bounding box center [1003, 133] width 44 height 44
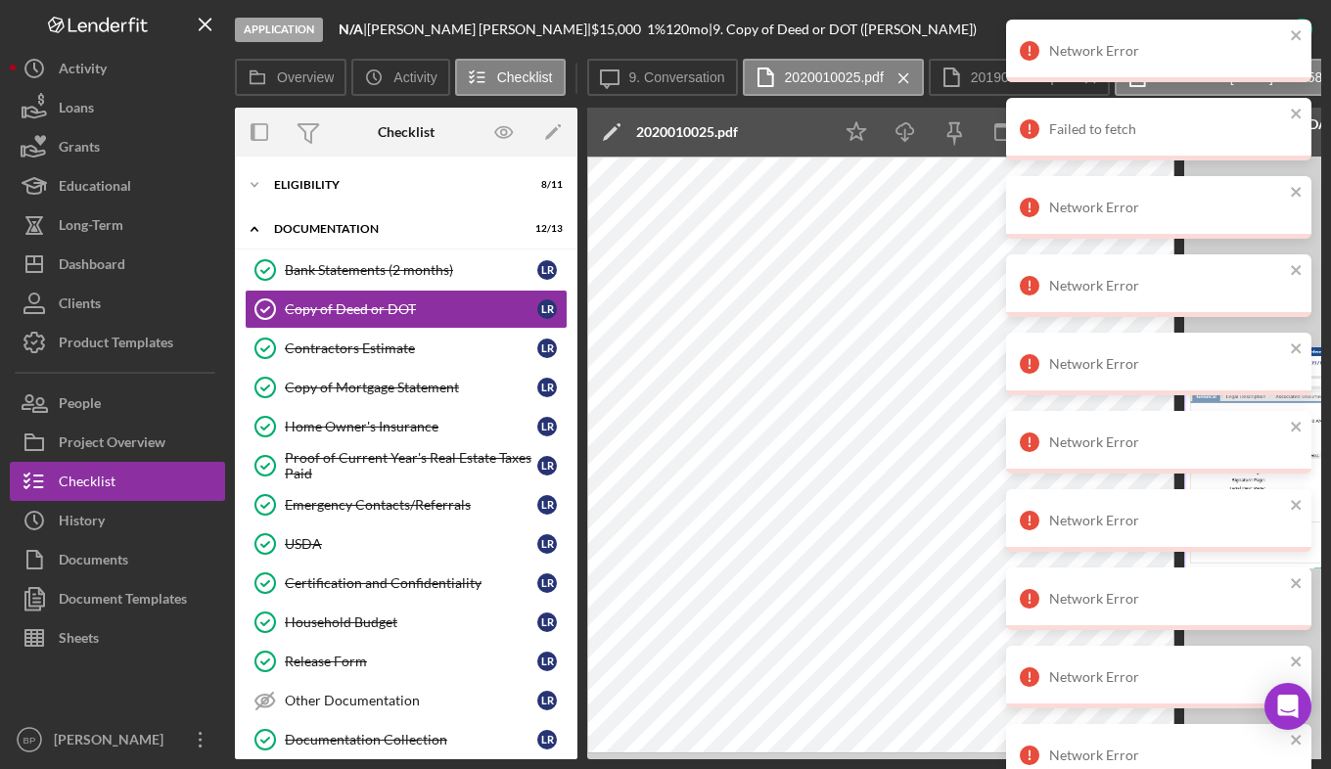
drag, startPoint x: 667, startPoint y: 72, endPoint x: 745, endPoint y: 139, distance: 102.0
click at [667, 72] on label "9. Conversation" at bounding box center [677, 77] width 96 height 16
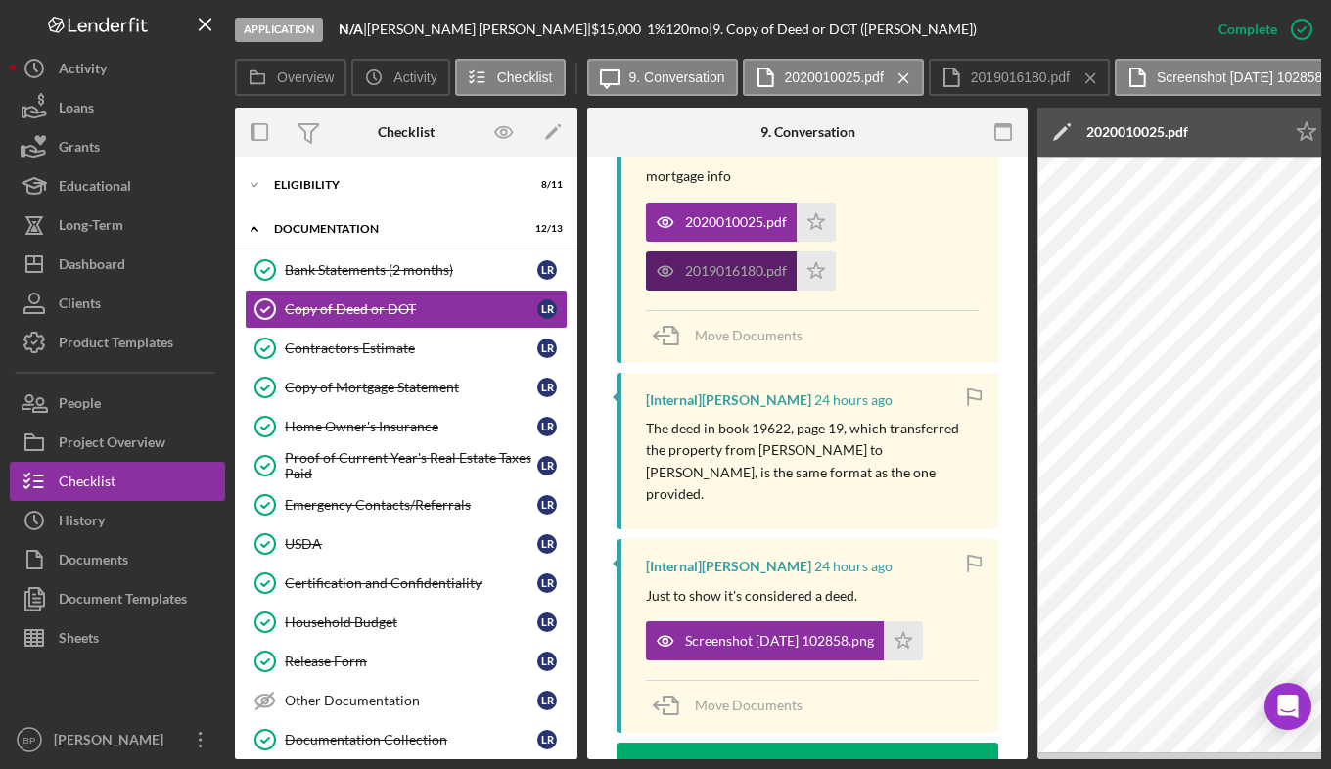
click at [712, 260] on div "2019016180.pdf" at bounding box center [721, 270] width 151 height 39
click at [706, 259] on div "2019016180.pdf" at bounding box center [721, 270] width 151 height 39
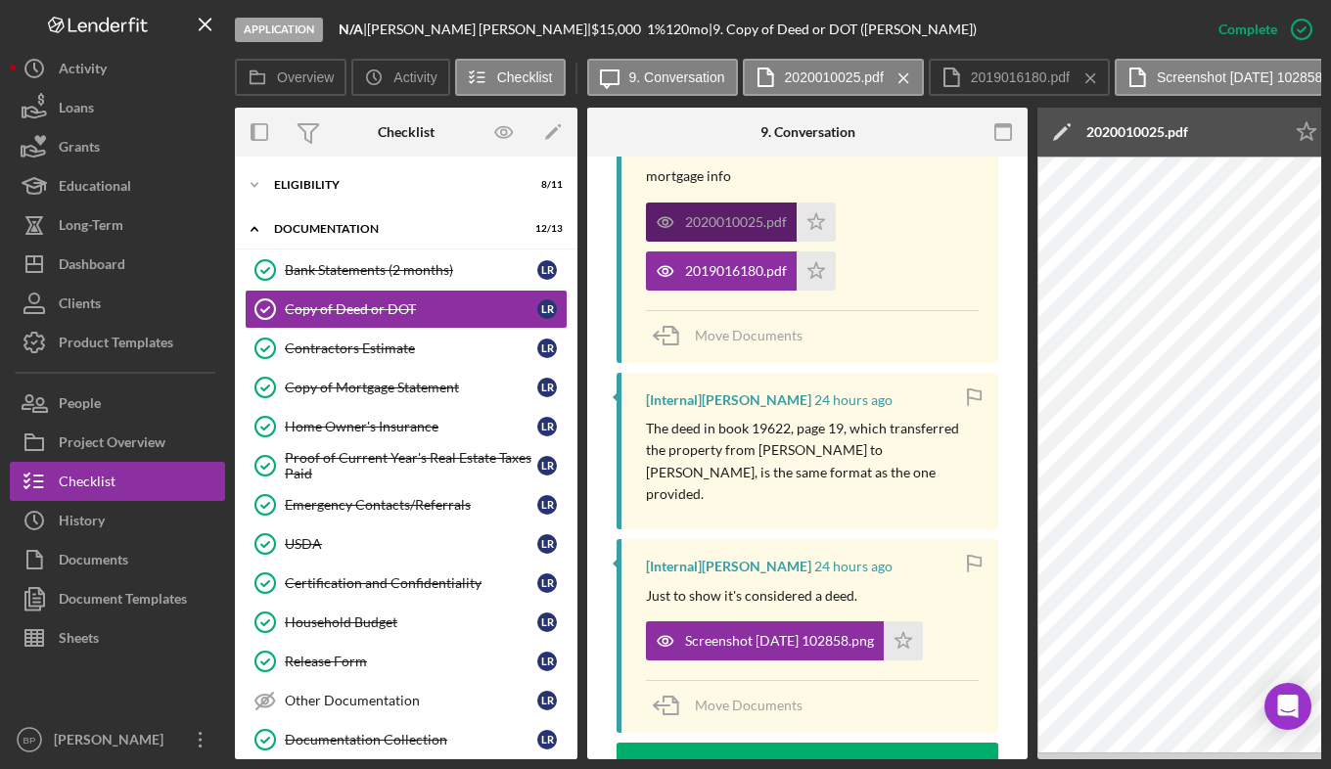
click at [735, 211] on div "2020010025.pdf" at bounding box center [721, 222] width 151 height 39
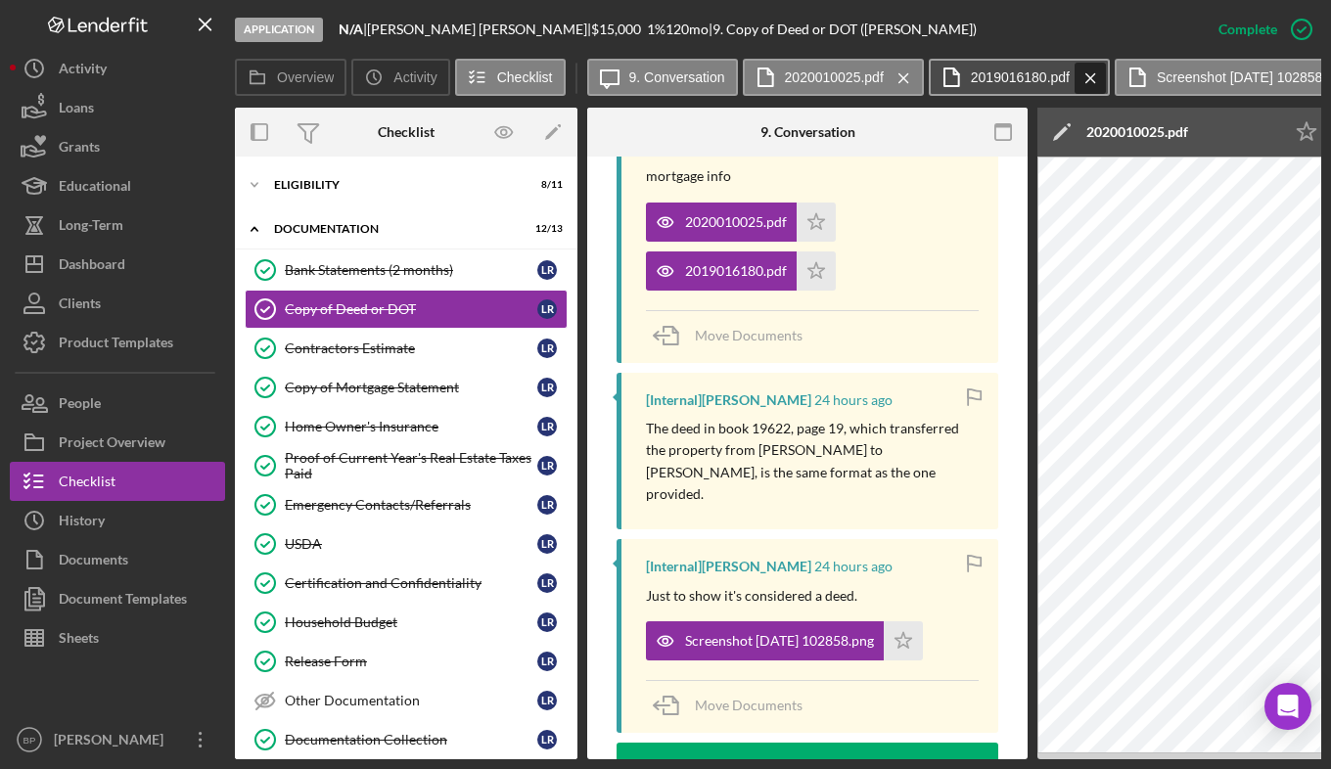
click at [1087, 75] on line at bounding box center [1089, 77] width 9 height 9
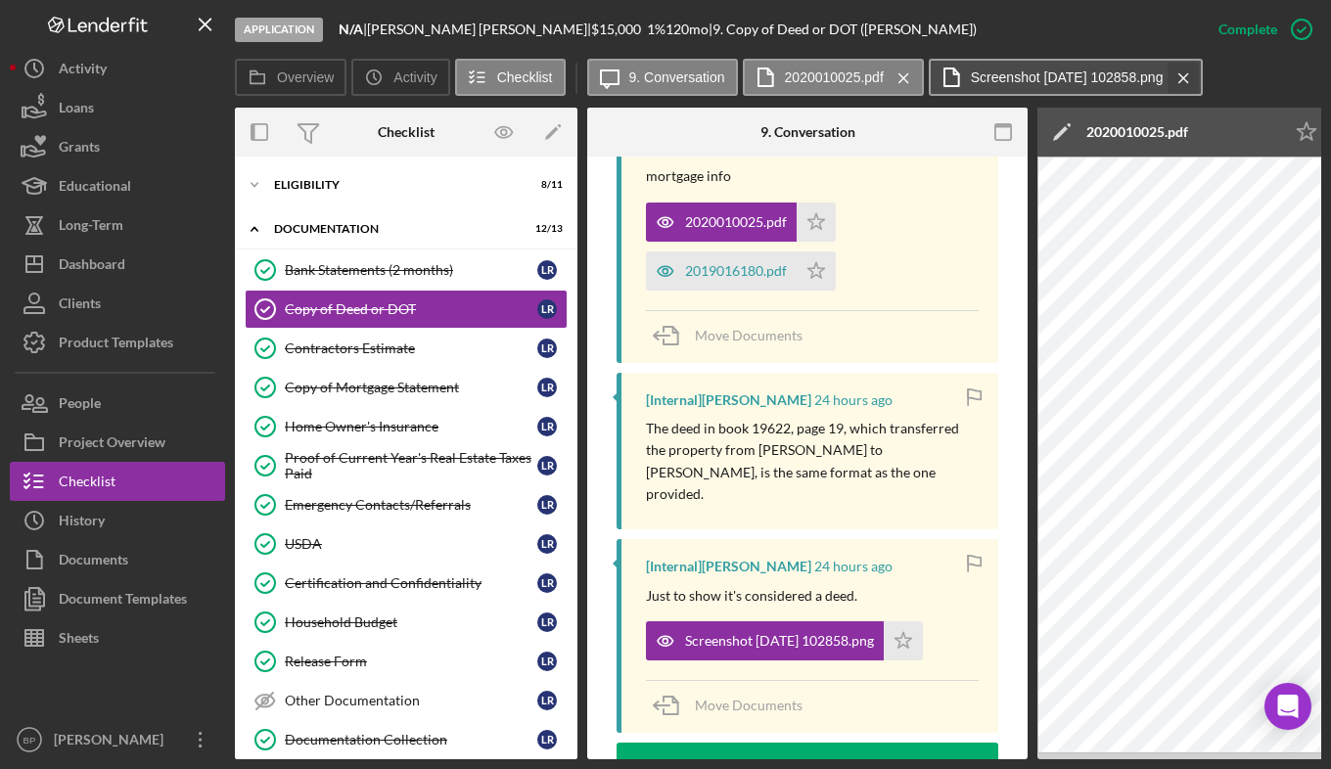
click at [1201, 71] on icon "Icon/Menu Close" at bounding box center [1183, 78] width 34 height 49
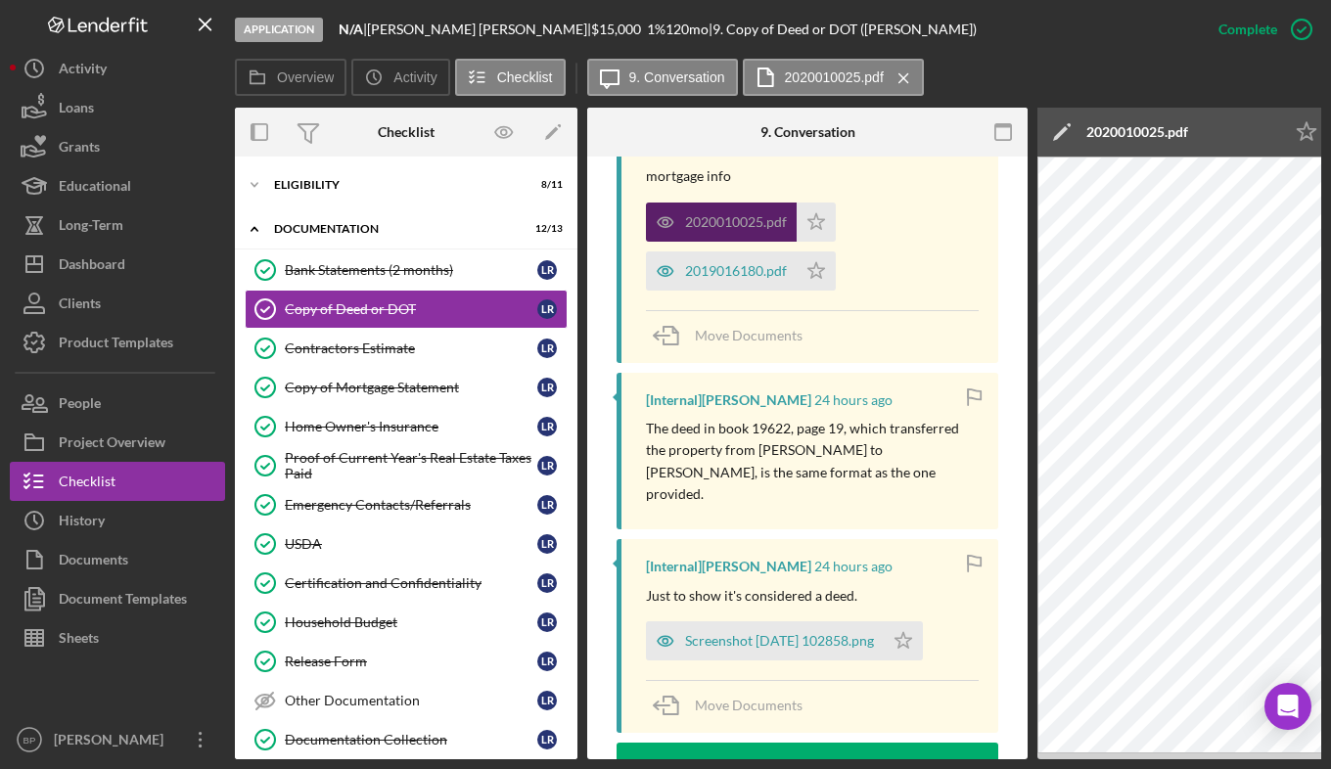
click at [721, 214] on div "2020010025.pdf" at bounding box center [736, 222] width 102 height 16
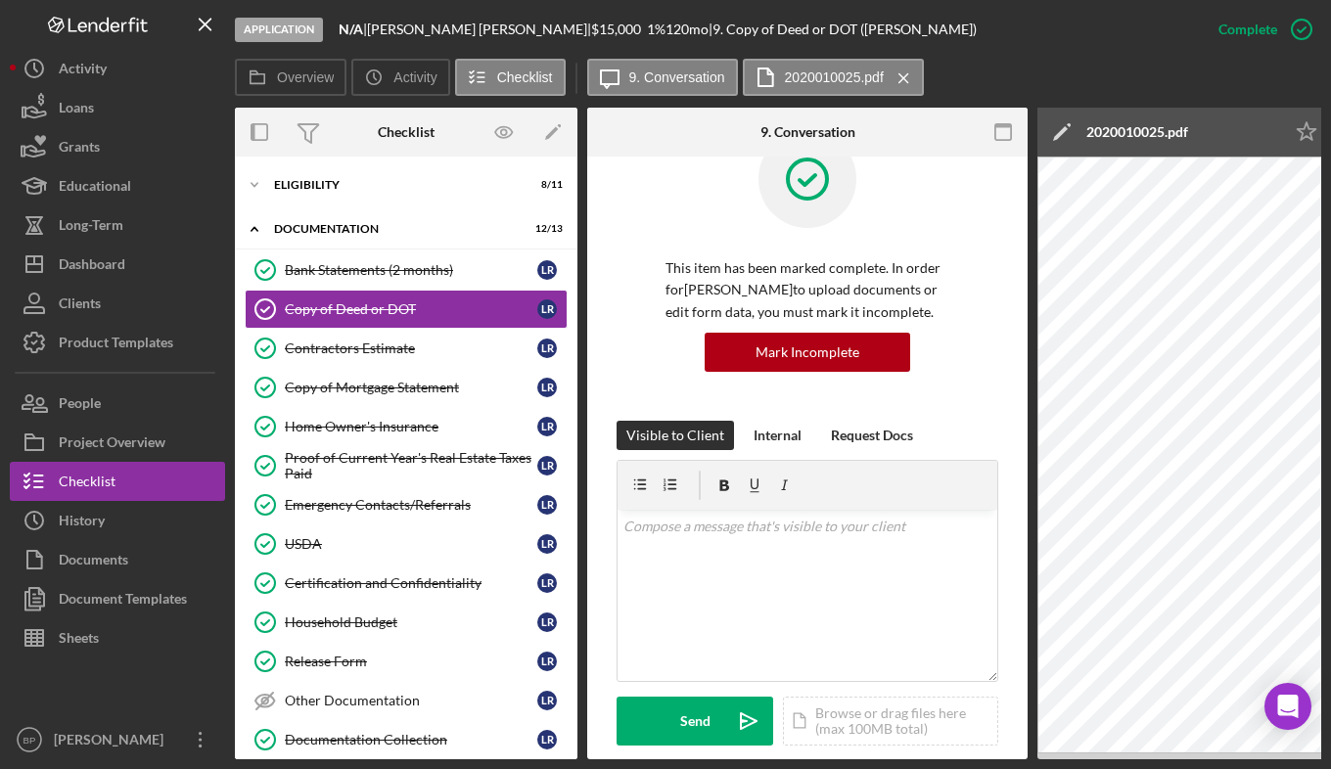
scroll to position [0, 0]
